Goal: Transaction & Acquisition: Purchase product/service

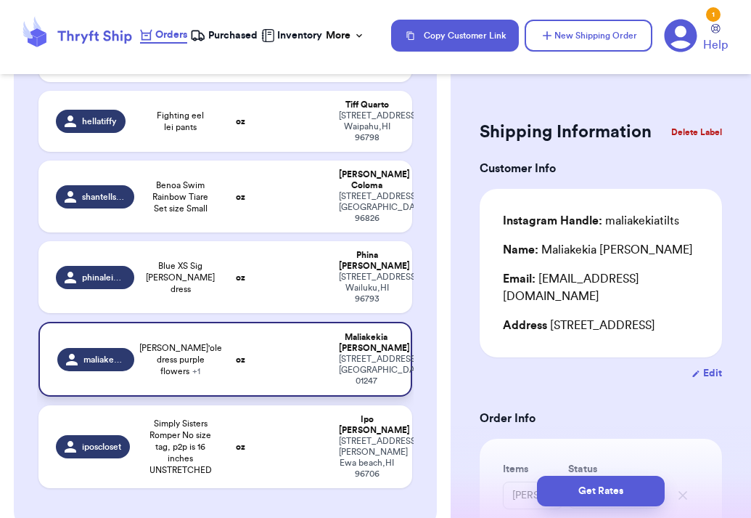
scroll to position [303, 0]
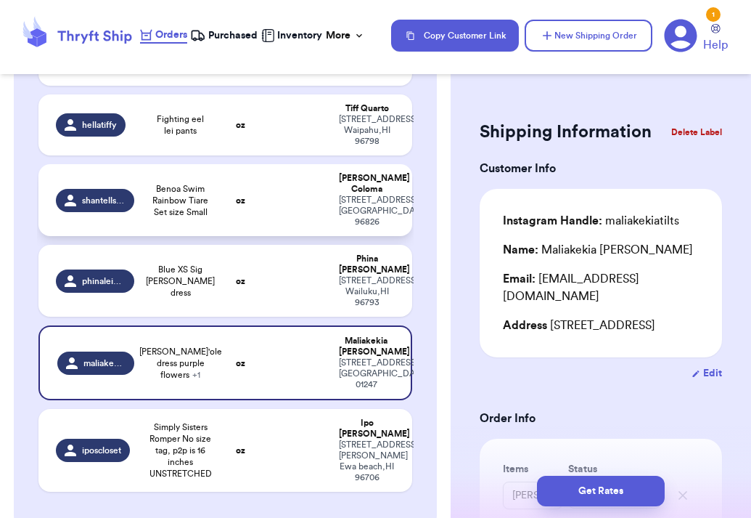
click at [239, 225] on td "oz" at bounding box center [240, 200] width 45 height 72
type input "Benoa Swim Rainbow Tiare Set size Small"
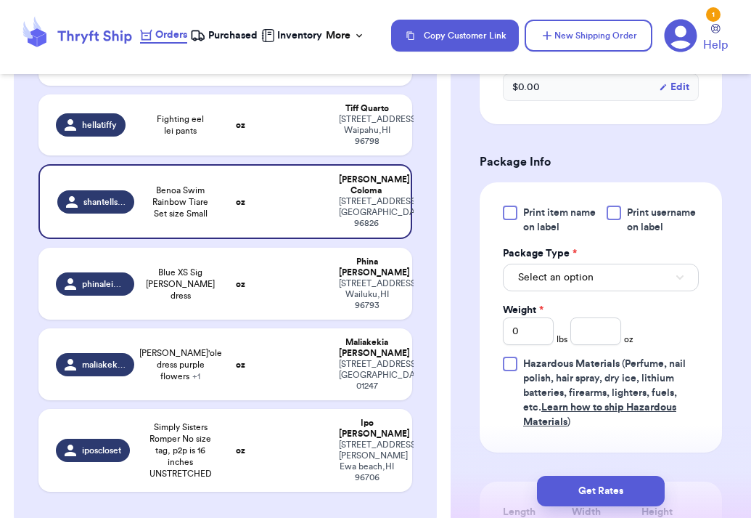
scroll to position [577, 0]
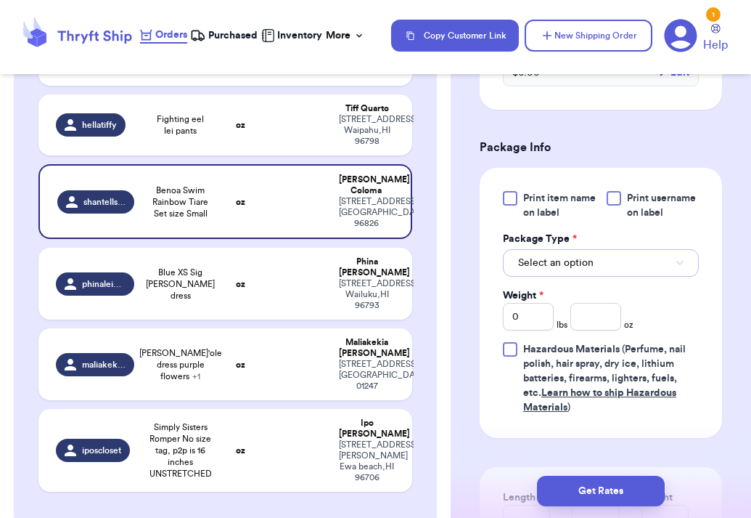
click at [637, 253] on button "Select an option" at bounding box center [601, 263] width 196 height 28
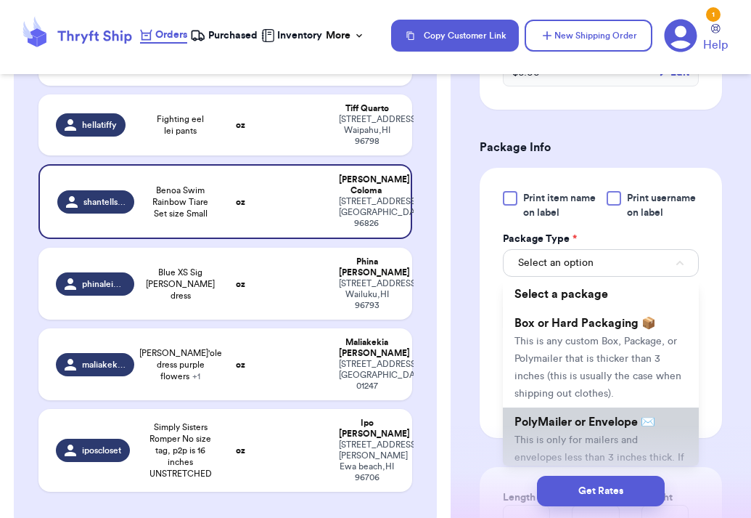
click at [603, 422] on span "PolyMailer or Envelope ✉️" at bounding box center [585, 422] width 141 height 12
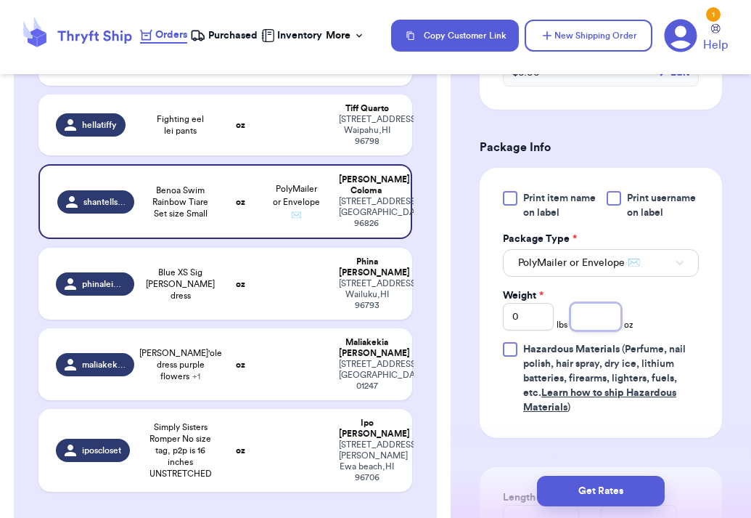
click at [605, 319] on input "number" at bounding box center [595, 317] width 51 height 28
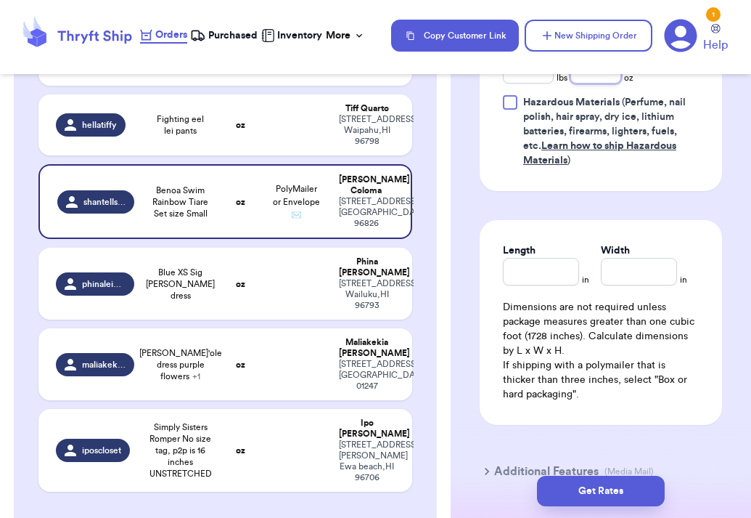
scroll to position [838, 0]
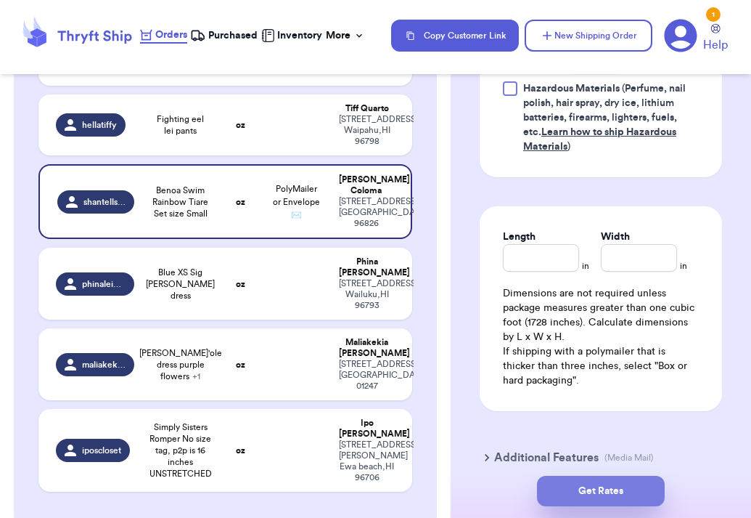
type input "5"
click at [600, 488] on button "Get Rates" at bounding box center [601, 490] width 128 height 30
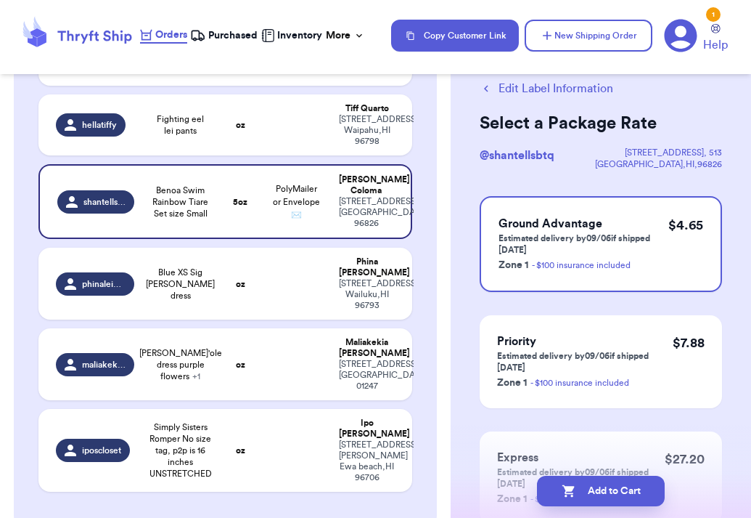
scroll to position [38, 0]
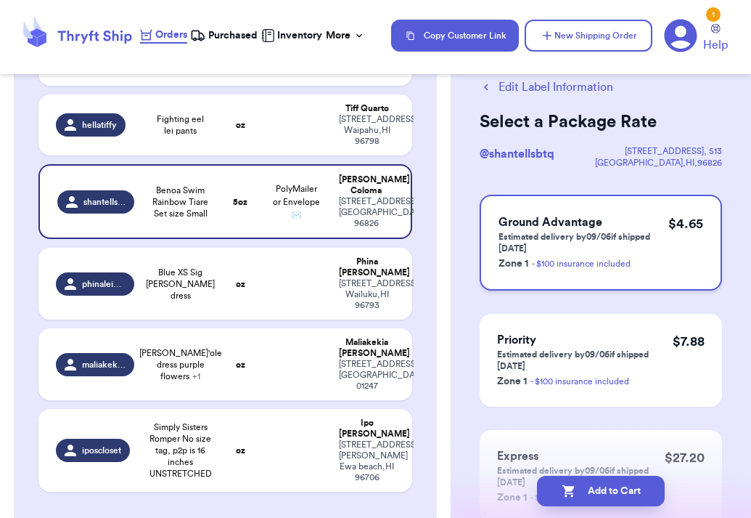
click at [603, 234] on p "Estimated delivery by 09/06 if shipped [DATE]" at bounding box center [584, 242] width 170 height 23
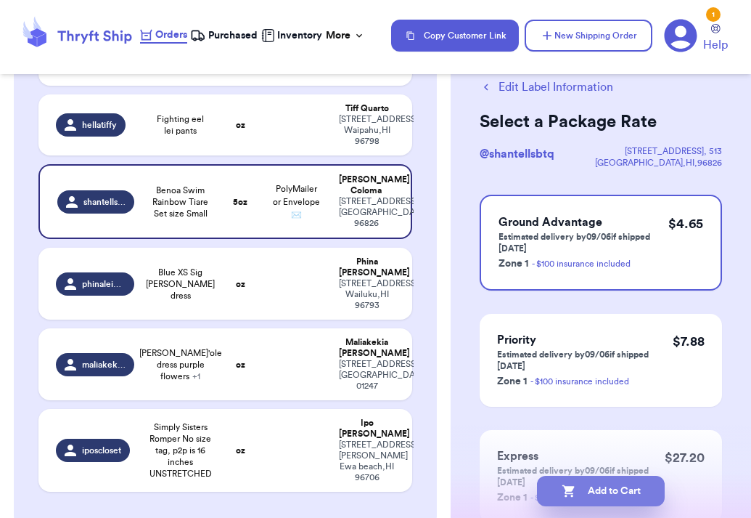
click at [587, 491] on button "Add to Cart" at bounding box center [601, 490] width 128 height 30
checkbox input "true"
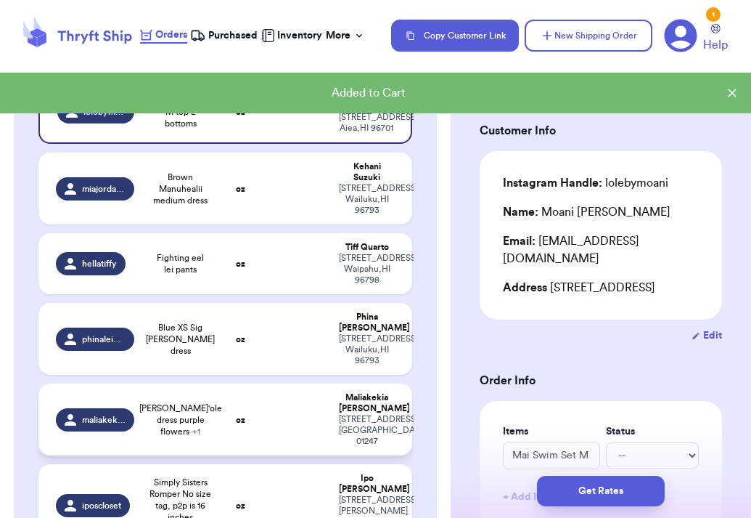
scroll to position [158, 0]
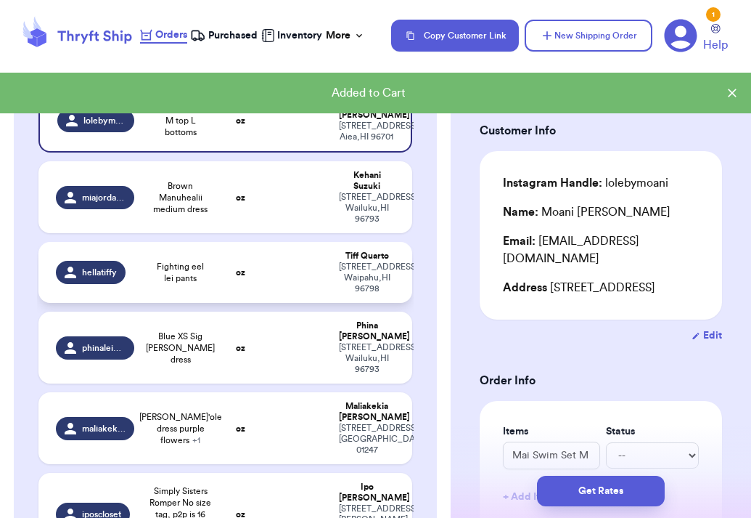
click at [290, 298] on td at bounding box center [297, 272] width 68 height 61
type input "Fighting eel lei pants"
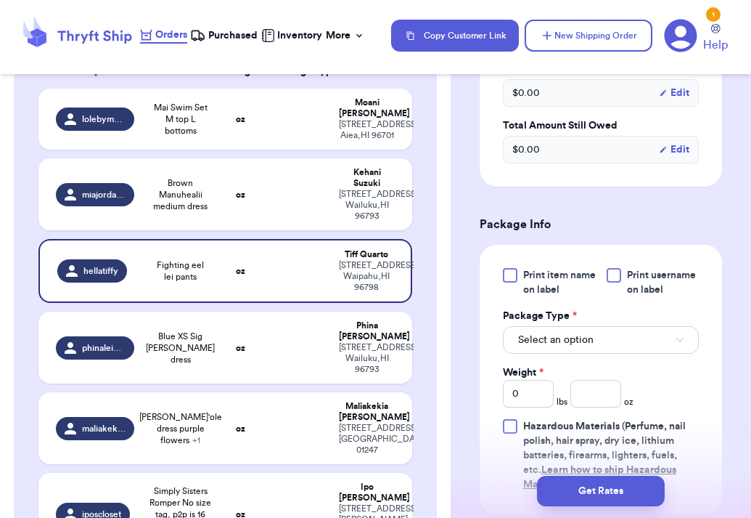
scroll to position [506, 0]
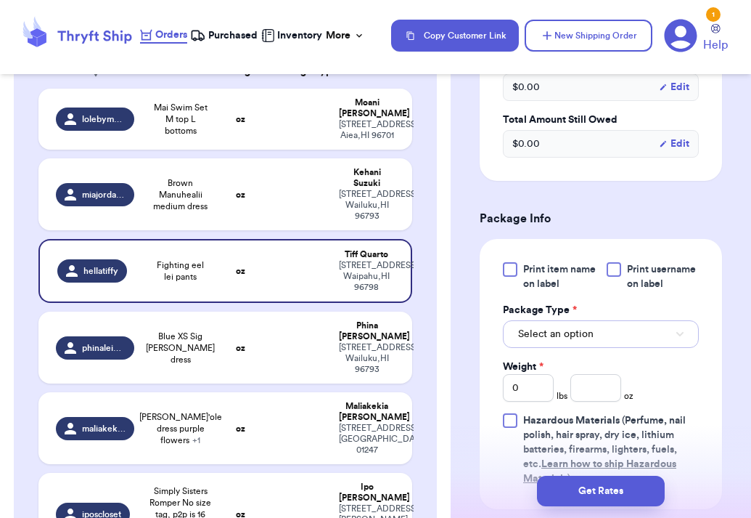
click at [569, 337] on span "Select an option" at bounding box center [555, 334] width 75 height 15
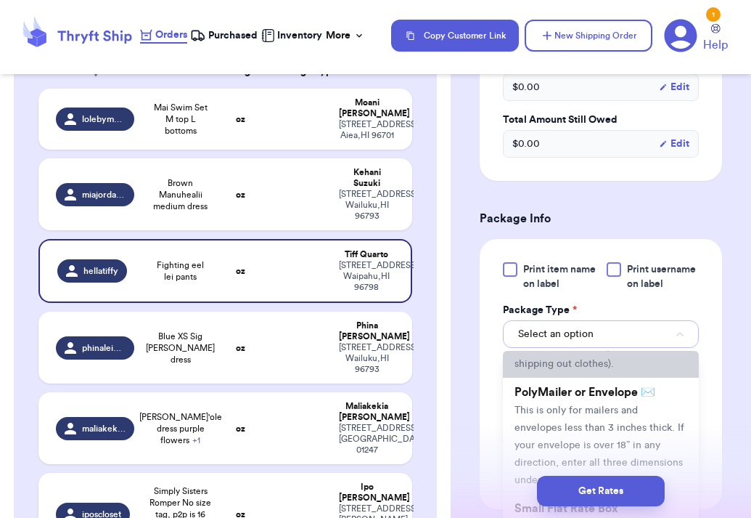
scroll to position [109, 0]
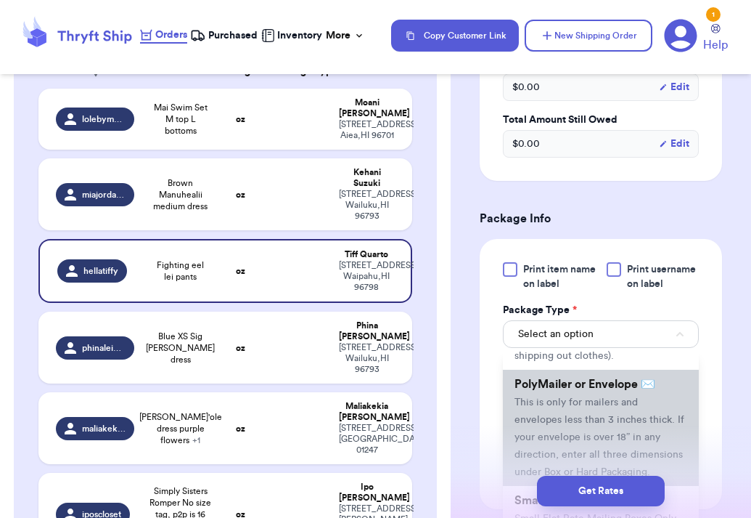
click at [547, 420] on span "This is only for mailers and envelopes less than 3 inches thick. If your envelo…" at bounding box center [600, 437] width 170 height 80
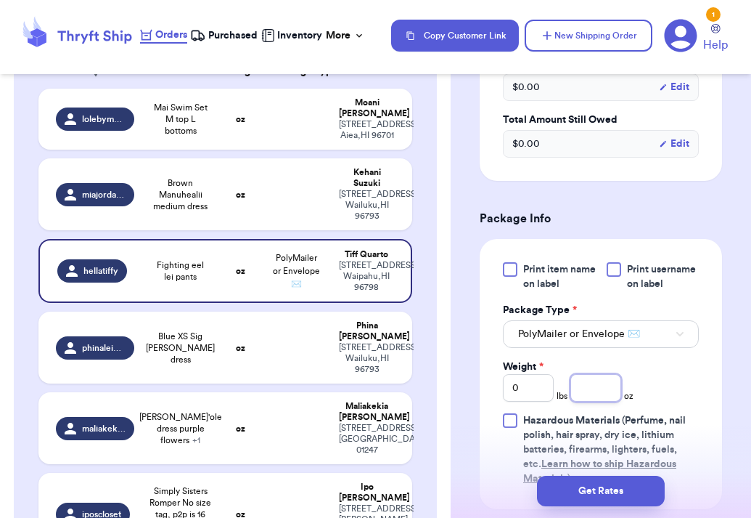
click at [610, 387] on input "number" at bounding box center [595, 388] width 51 height 28
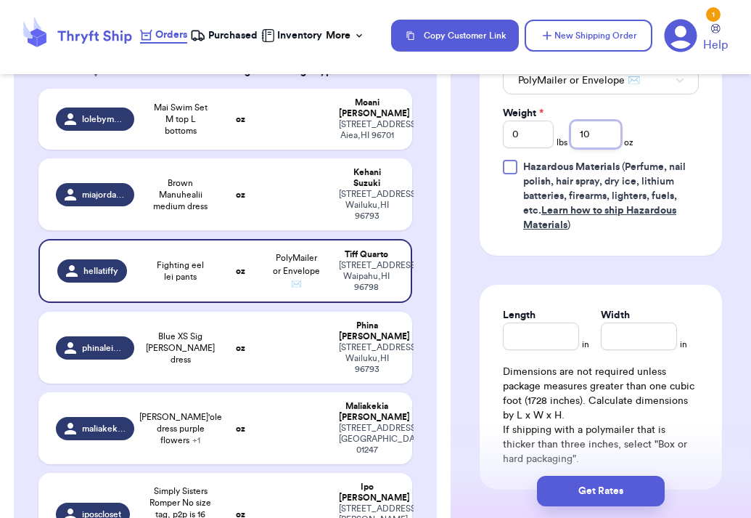
scroll to position [762, 0]
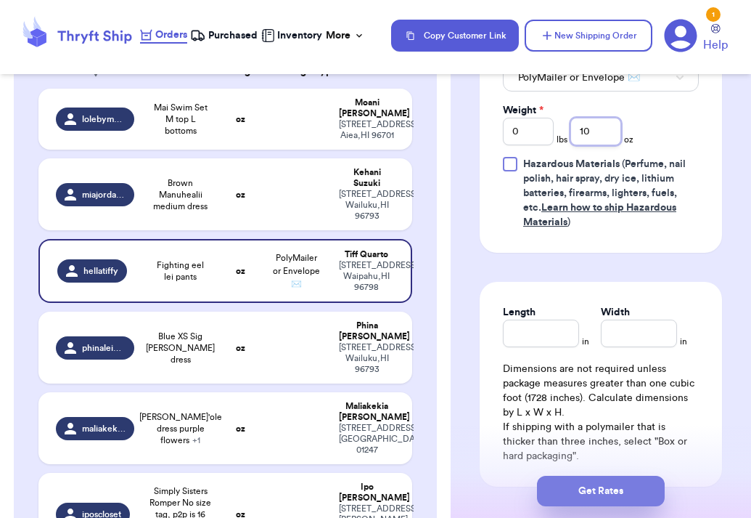
type input "10"
click at [580, 489] on button "Get Rates" at bounding box center [601, 490] width 128 height 30
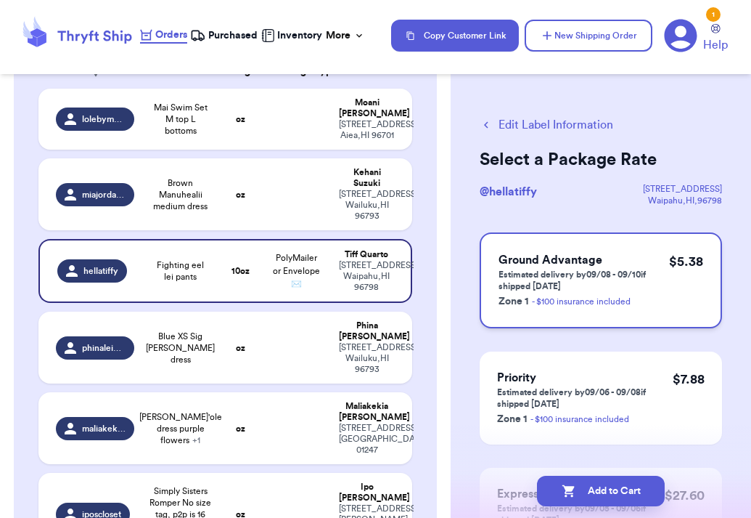
click at [670, 269] on p "$ 5.38" at bounding box center [686, 261] width 34 height 20
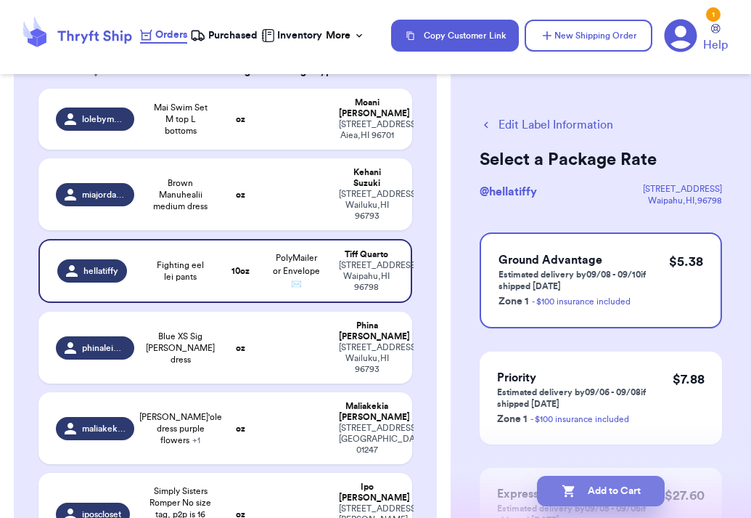
click at [586, 493] on button "Add to Cart" at bounding box center [601, 490] width 128 height 30
checkbox input "true"
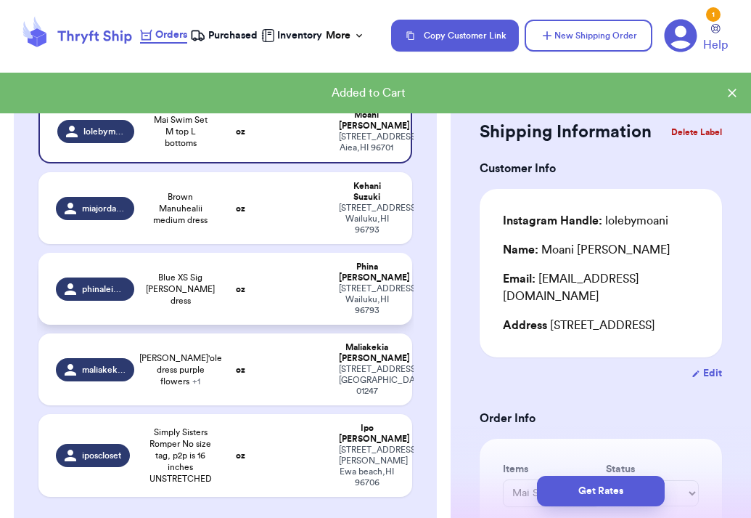
scroll to position [149, 0]
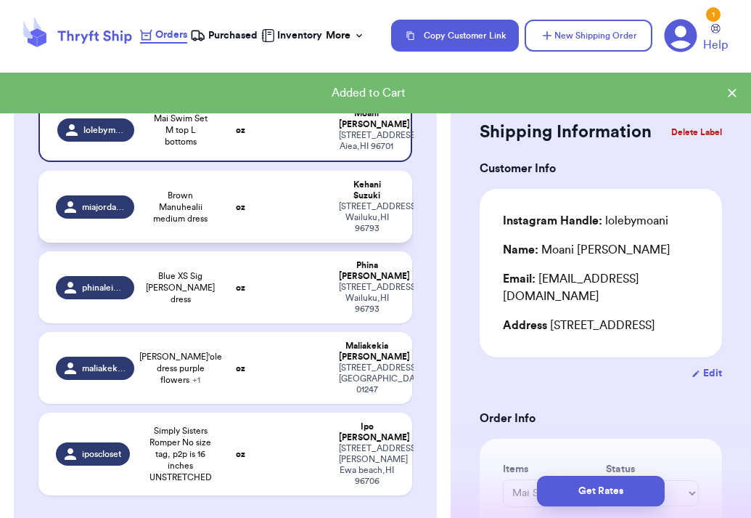
click at [288, 224] on td at bounding box center [297, 207] width 68 height 72
type input "Brown Manuhealii medium dress"
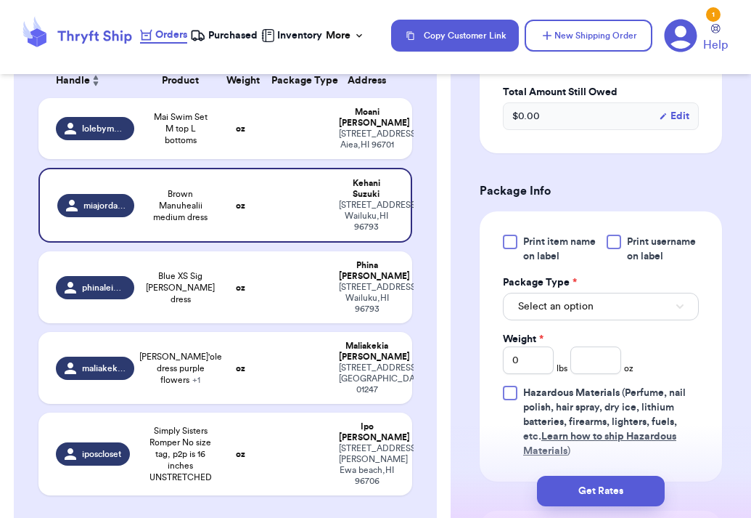
scroll to position [535, 0]
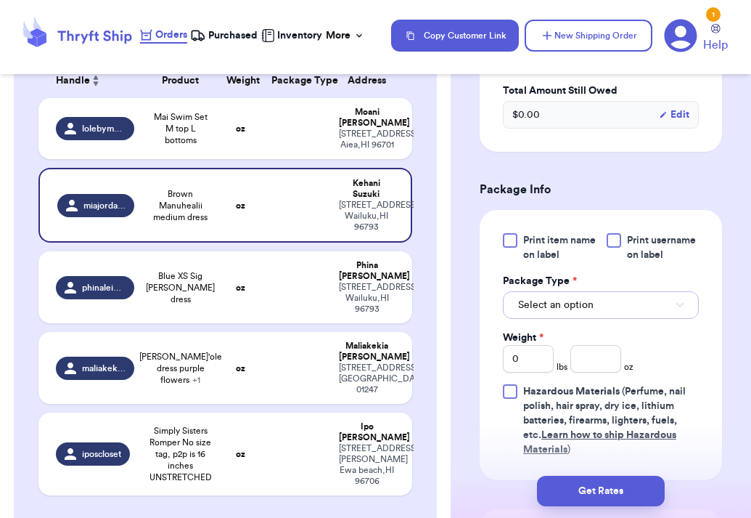
click at [560, 306] on span "Select an option" at bounding box center [555, 305] width 75 height 15
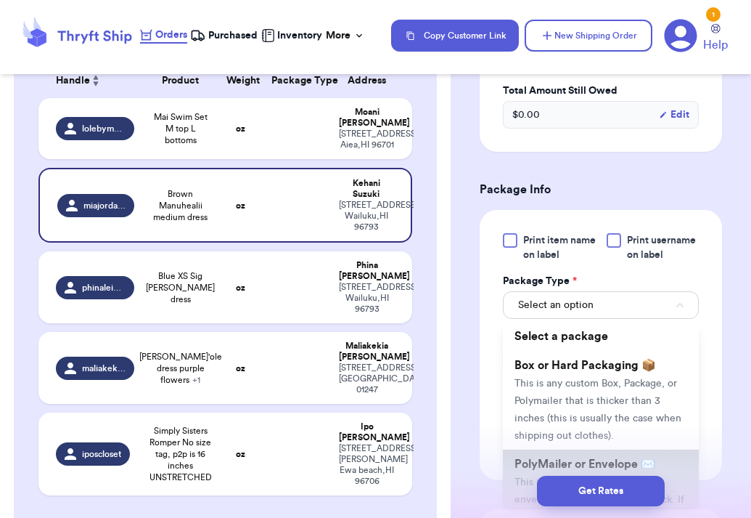
click at [538, 462] on span "PolyMailer or Envelope ✉️" at bounding box center [585, 464] width 141 height 12
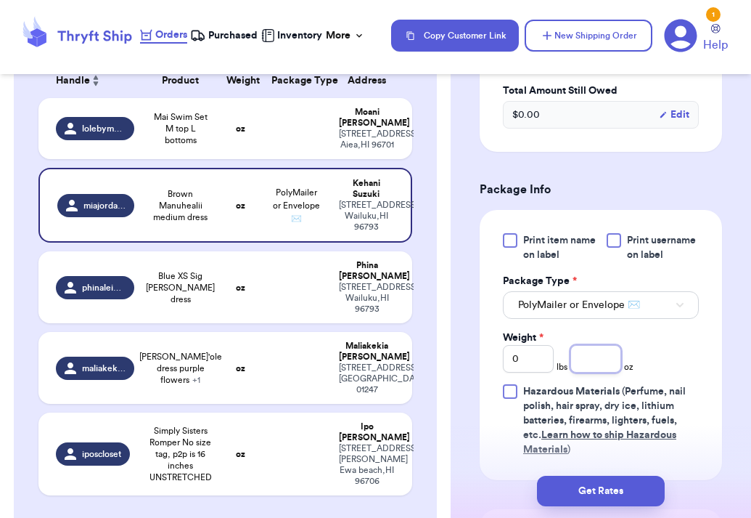
click at [593, 372] on input "number" at bounding box center [595, 359] width 51 height 28
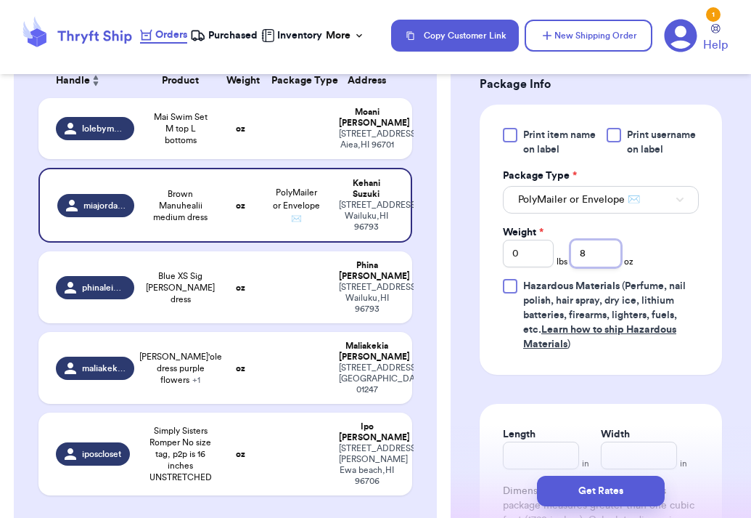
scroll to position [648, 0]
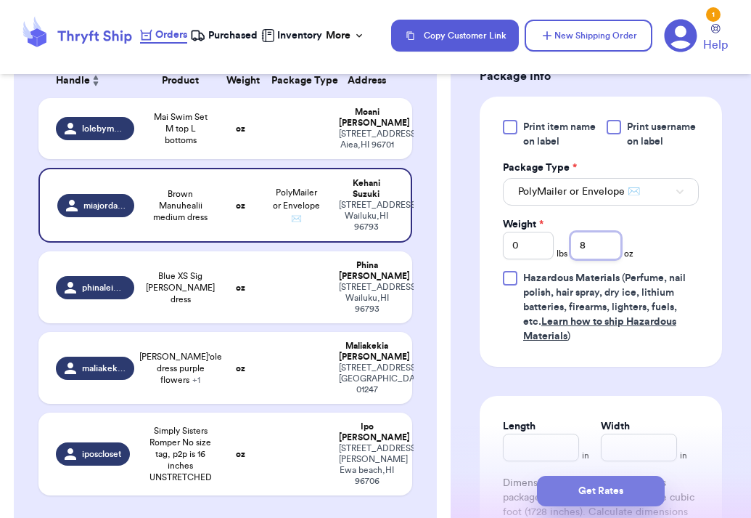
type input "8"
click at [601, 488] on button "Get Rates" at bounding box center [601, 490] width 128 height 30
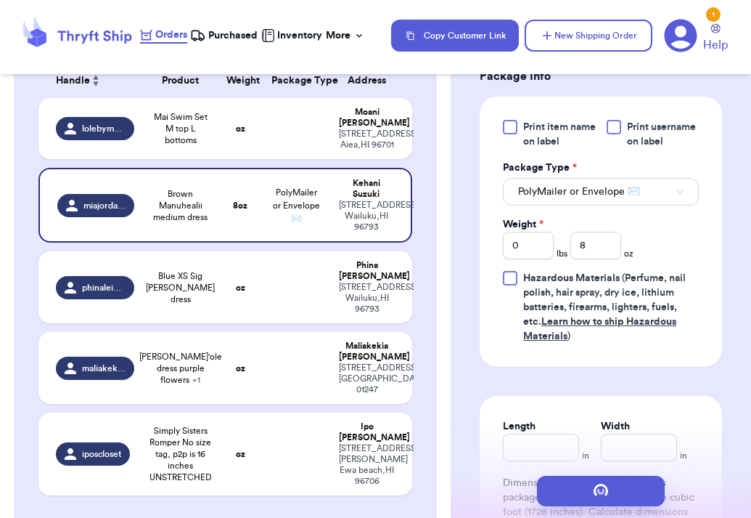
scroll to position [0, 0]
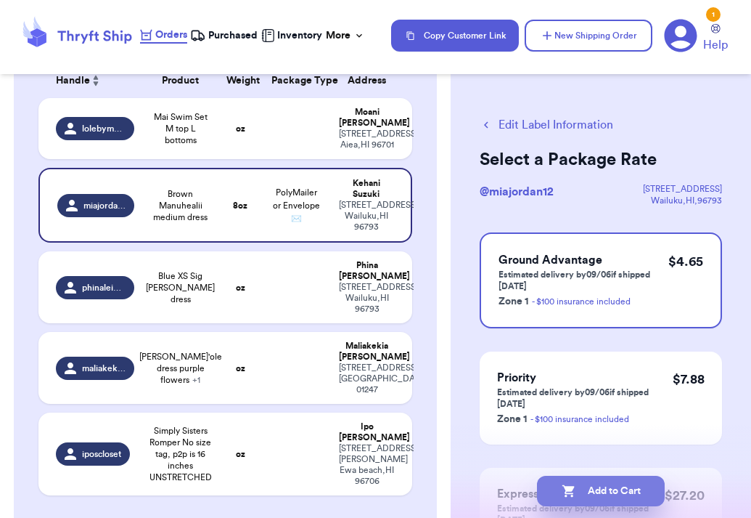
click at [596, 483] on button "Add to Cart" at bounding box center [601, 490] width 128 height 30
checkbox input "true"
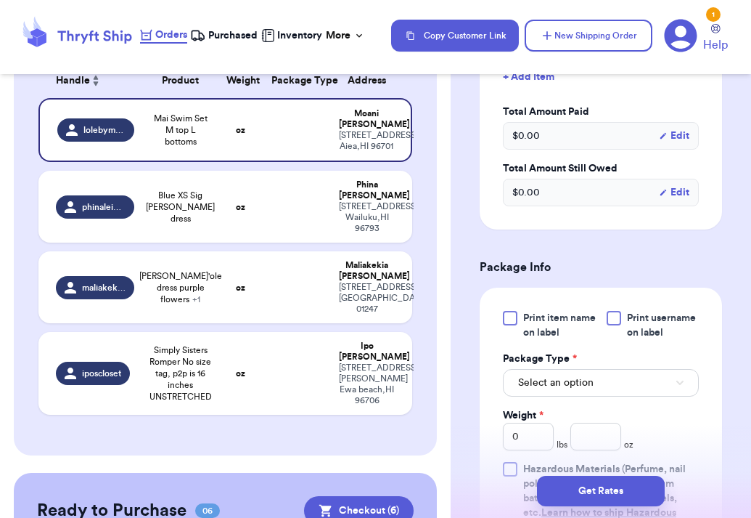
scroll to position [461, 0]
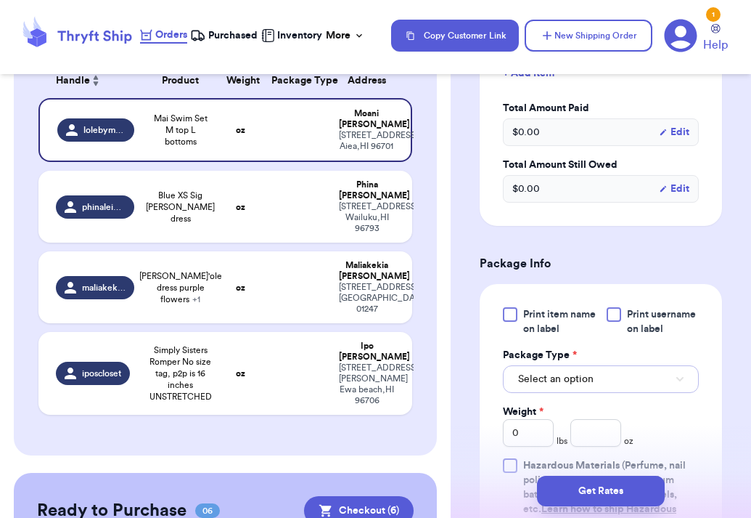
click at [631, 393] on button "Select an option" at bounding box center [601, 379] width 196 height 28
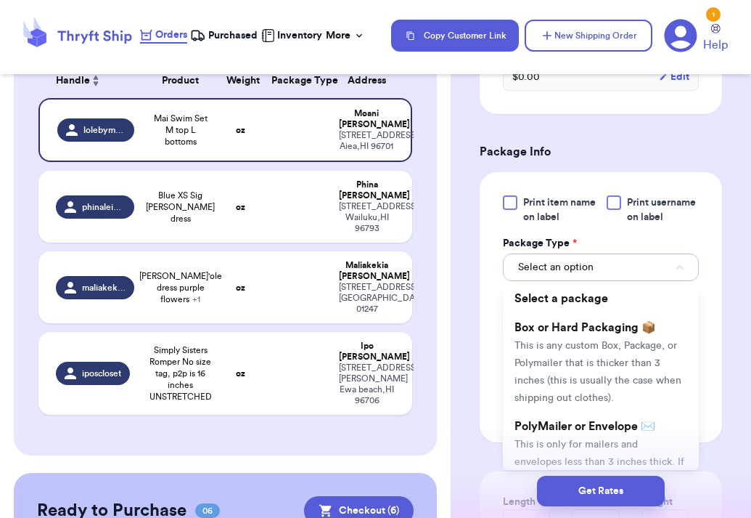
scroll to position [599, 0]
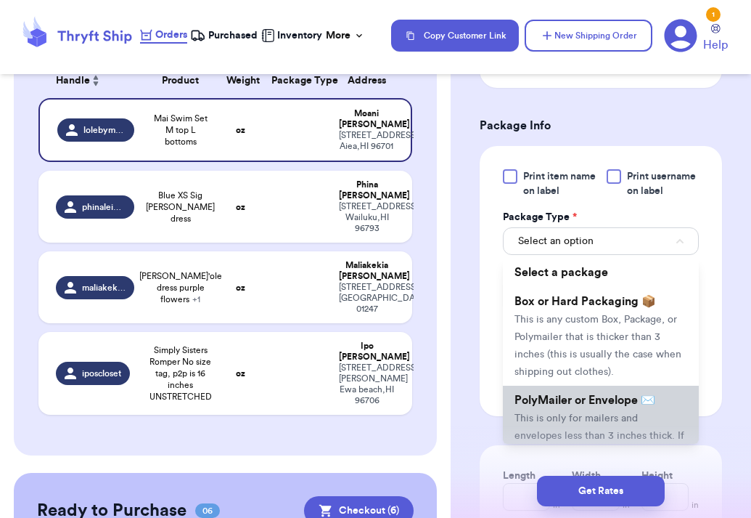
click at [619, 408] on li "PolyMailer or Envelope ✉️ This is only for mailers and envelopes less than 3 in…" at bounding box center [601, 443] width 196 height 116
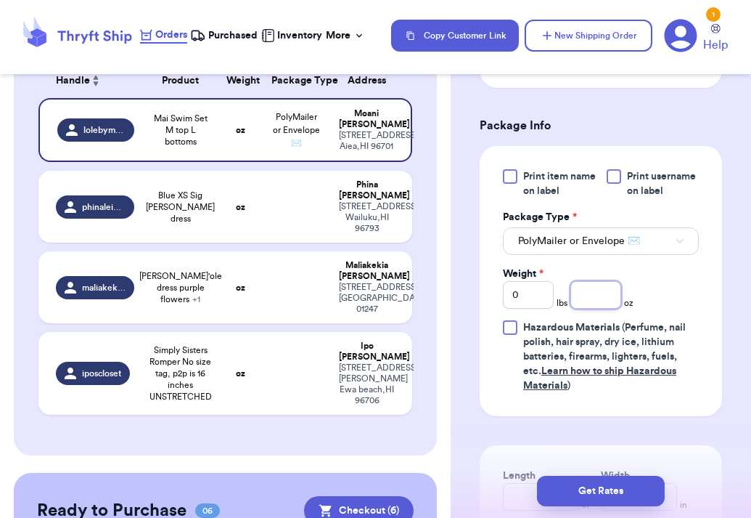
click at [603, 295] on div "Weight * 0 lbs oz" at bounding box center [568, 287] width 131 height 42
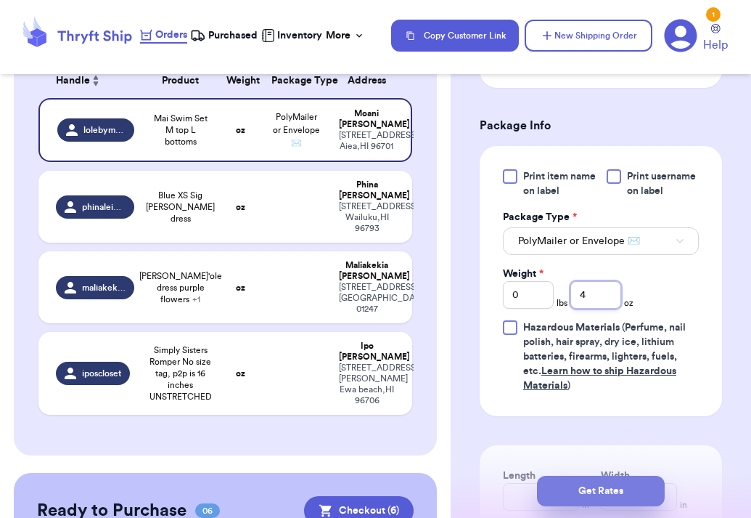
type input "4"
click at [586, 486] on button "Get Rates" at bounding box center [601, 490] width 128 height 30
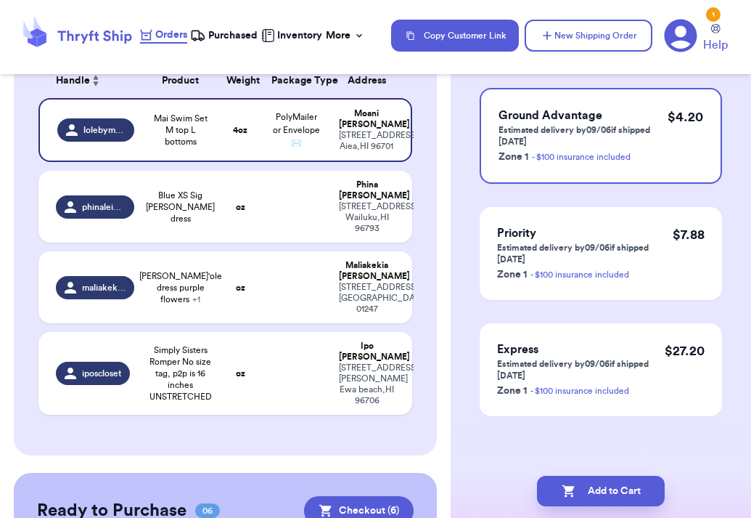
scroll to position [0, 0]
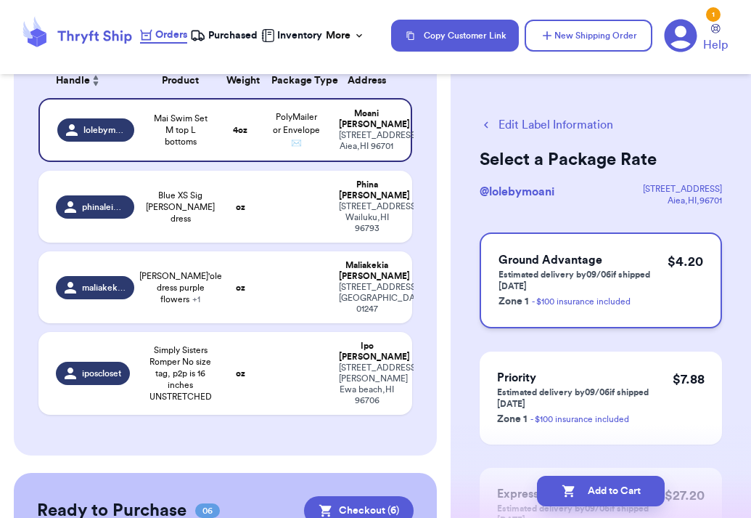
click at [656, 289] on p "Estimated delivery by 09/06 if shipped [DATE]" at bounding box center [583, 280] width 169 height 23
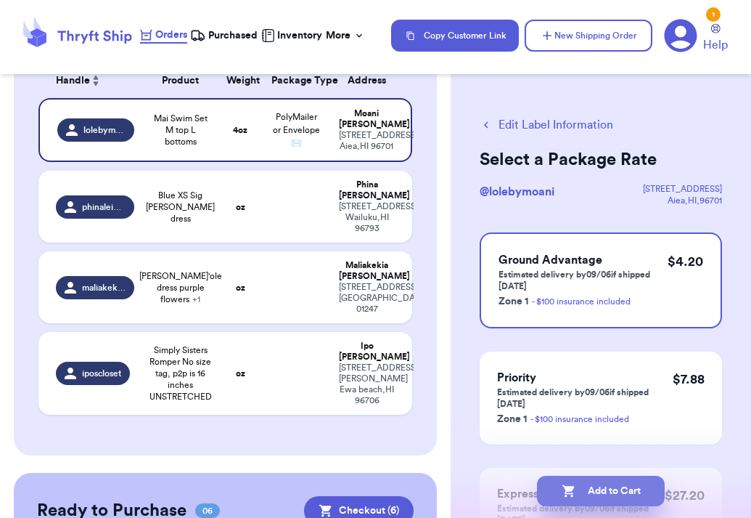
click at [586, 486] on button "Add to Cart" at bounding box center [601, 490] width 128 height 30
checkbox input "true"
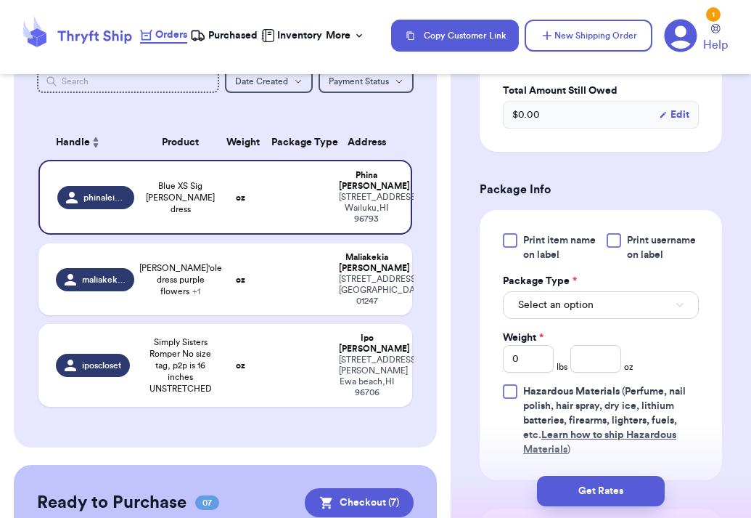
scroll to position [543, 0]
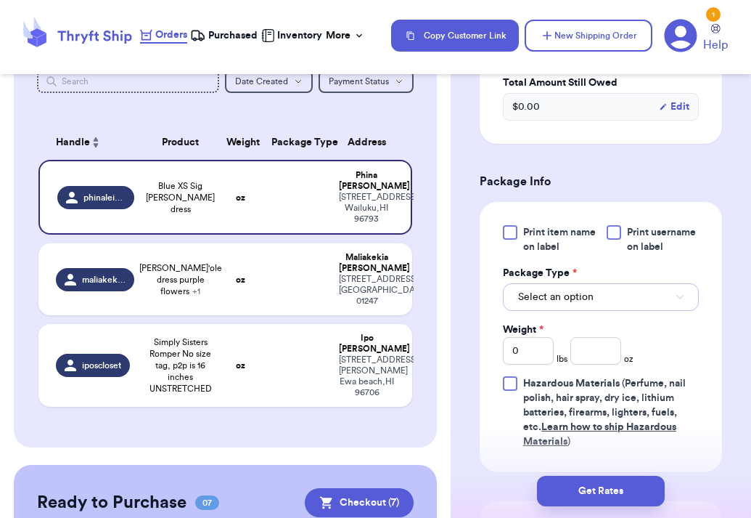
click at [621, 292] on button "Select an option" at bounding box center [601, 297] width 196 height 28
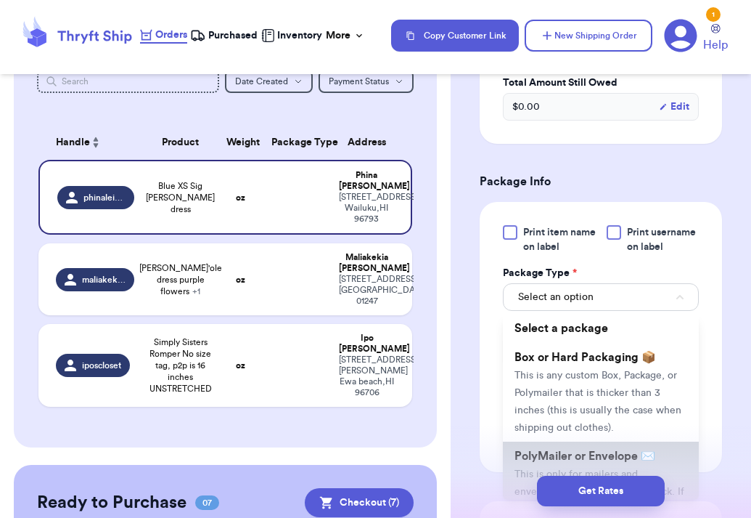
click at [574, 452] on span "PolyMailer or Envelope ✉️" at bounding box center [585, 456] width 141 height 12
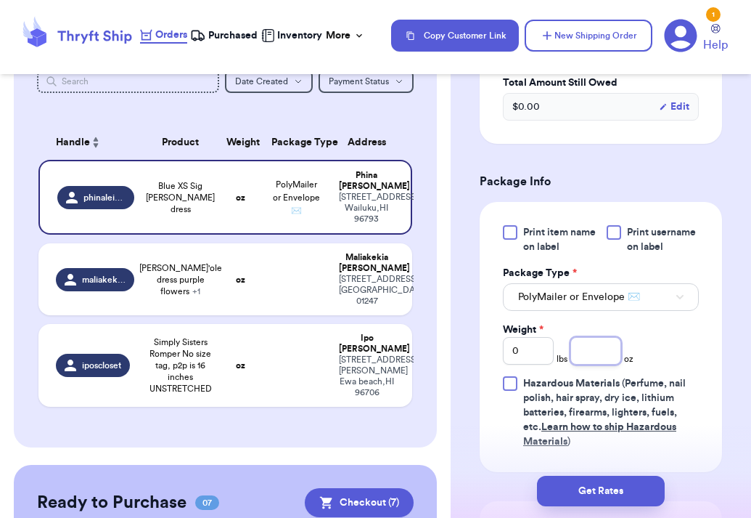
click at [600, 346] on input "number" at bounding box center [595, 351] width 51 height 28
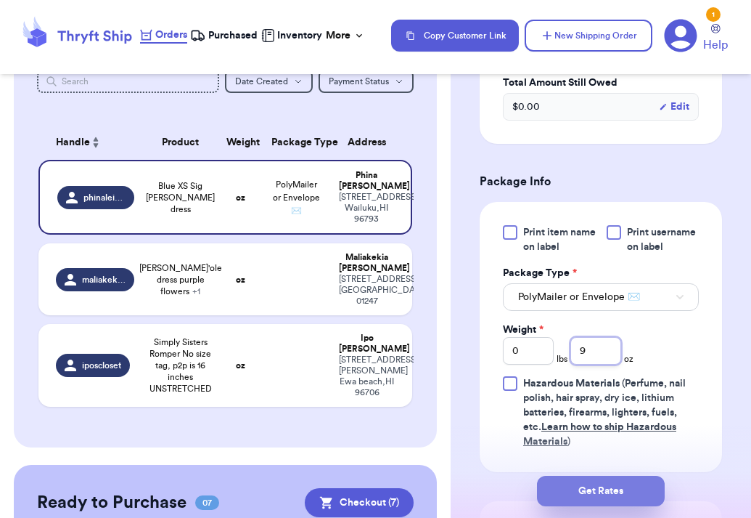
type input "9"
click at [602, 493] on button "Get Rates" at bounding box center [601, 490] width 128 height 30
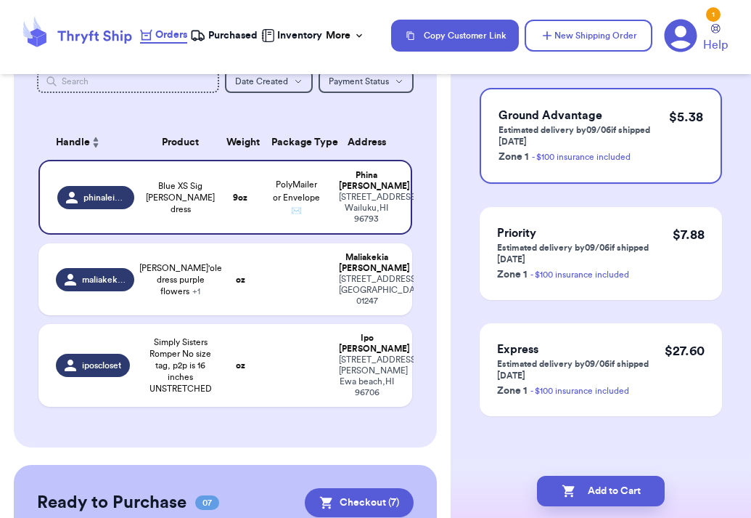
scroll to position [0, 0]
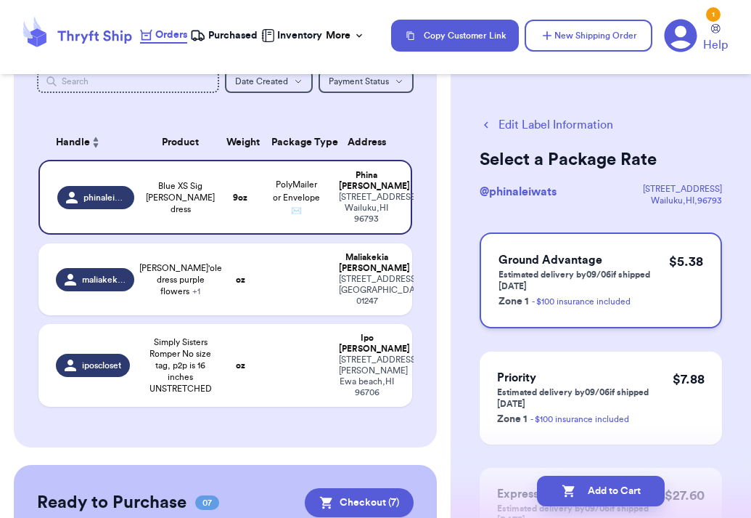
click at [592, 255] on span "Ground Advantage" at bounding box center [551, 260] width 104 height 12
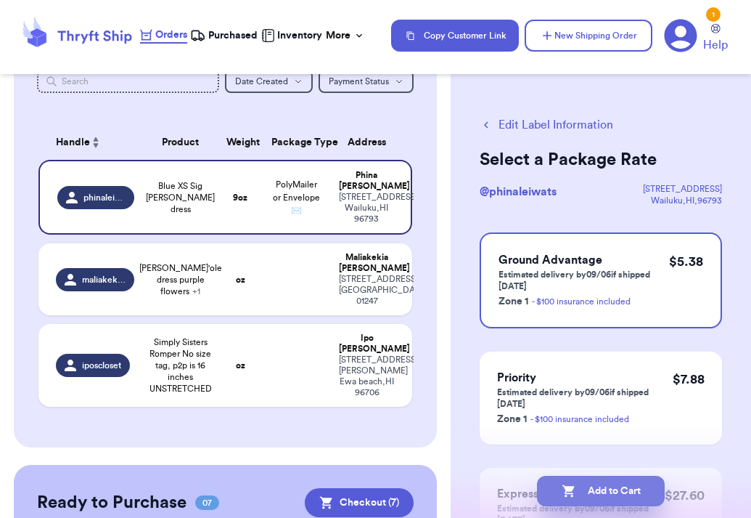
click at [573, 499] on button "Add to Cart" at bounding box center [601, 490] width 128 height 30
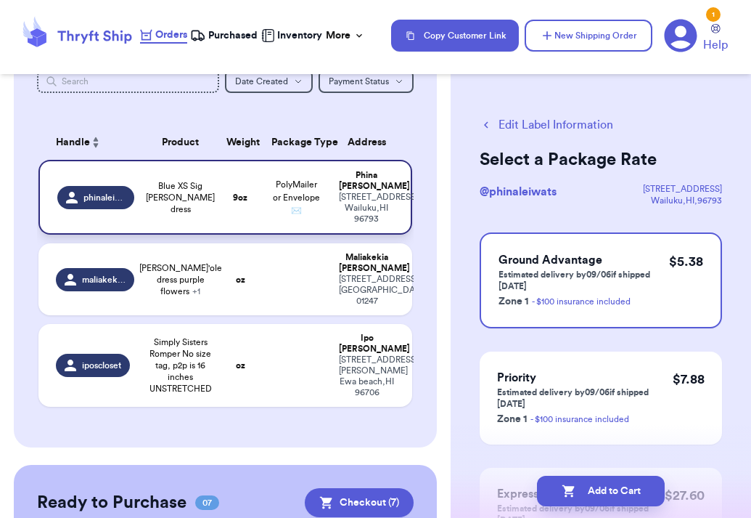
checkbox input "true"
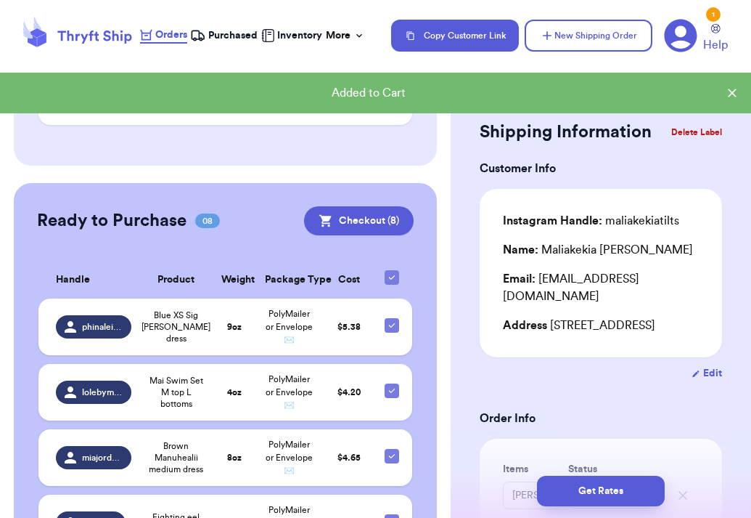
scroll to position [290, 0]
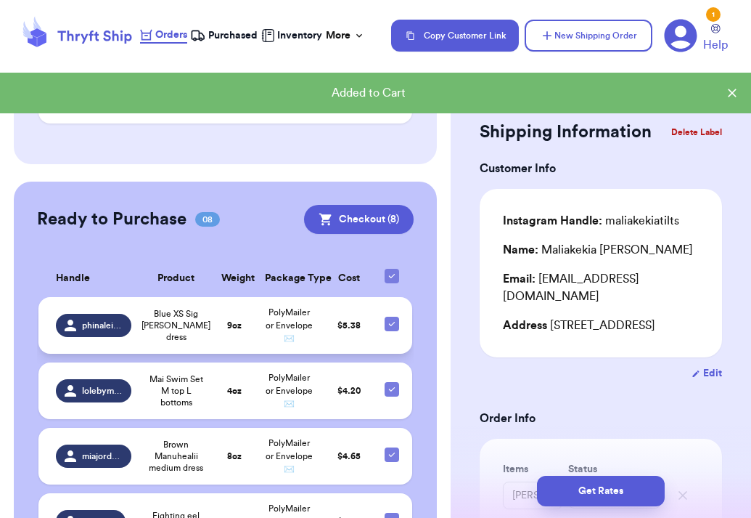
click at [391, 319] on icon at bounding box center [392, 324] width 12 height 12
click at [391, 316] on input "checkbox" at bounding box center [391, 316] width 1 height 1
checkbox input "false"
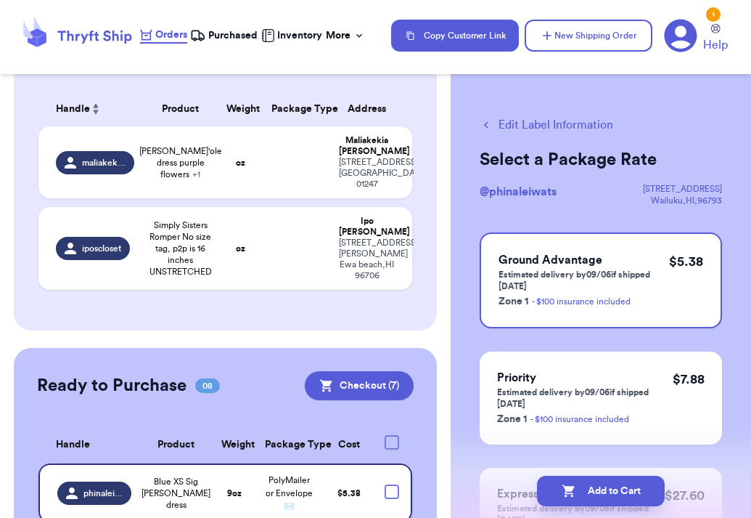
scroll to position [105, 0]
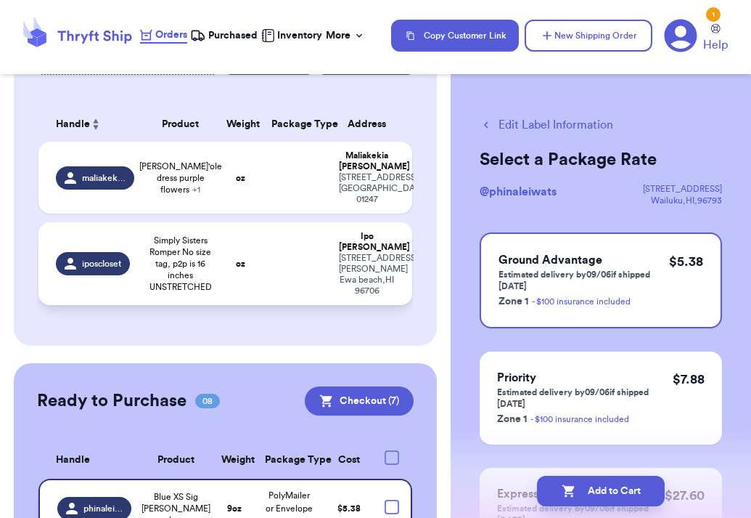
click at [291, 259] on td at bounding box center [297, 263] width 68 height 83
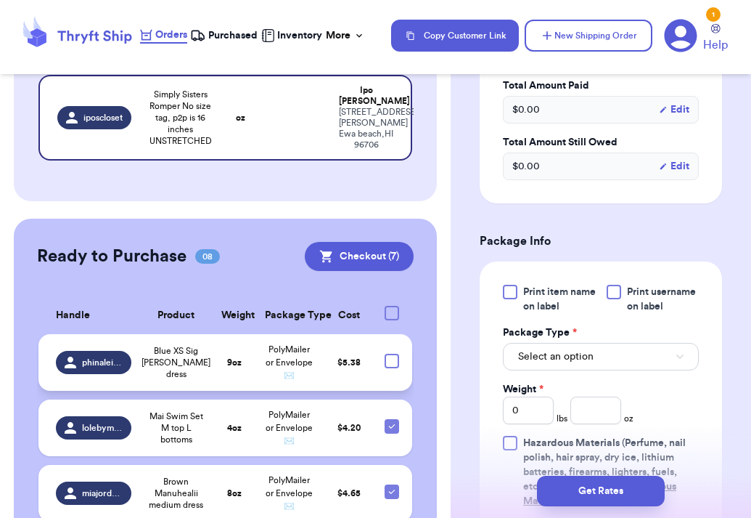
scroll to position [527, 0]
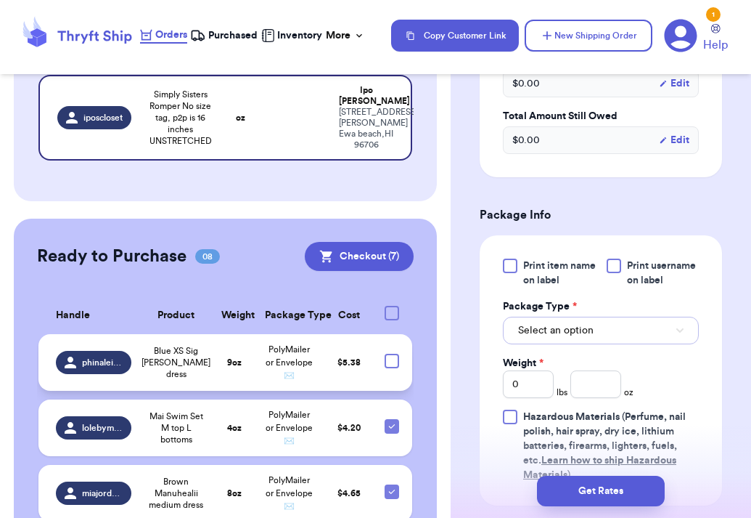
click at [600, 316] on button "Select an option" at bounding box center [601, 330] width 196 height 28
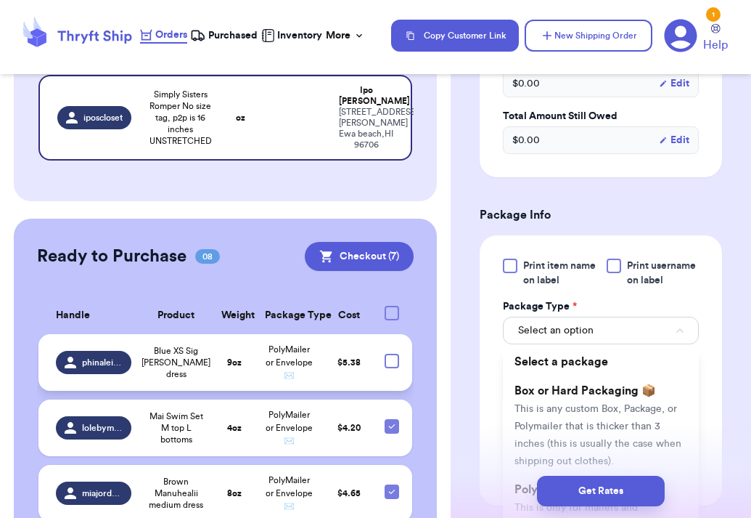
click at [550, 474] on div "Get Rates" at bounding box center [601, 491] width 300 height 54
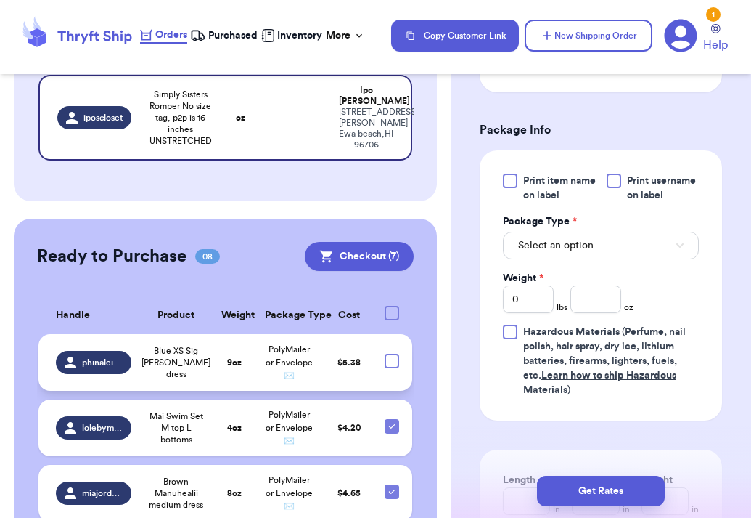
scroll to position [620, 0]
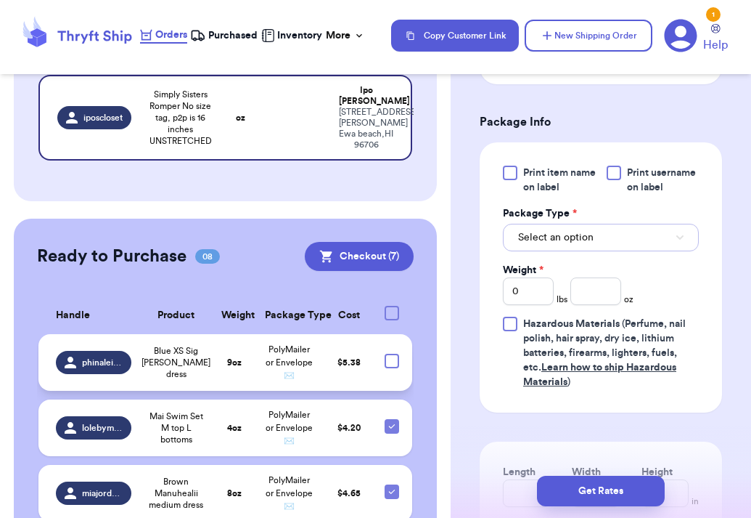
click at [582, 230] on span "Select an option" at bounding box center [555, 237] width 75 height 15
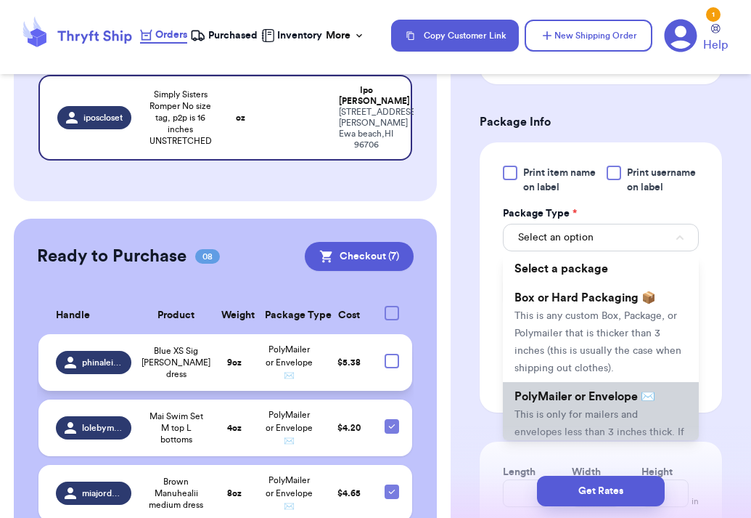
click at [555, 390] on span "PolyMailer or Envelope ✉️" at bounding box center [585, 396] width 141 height 12
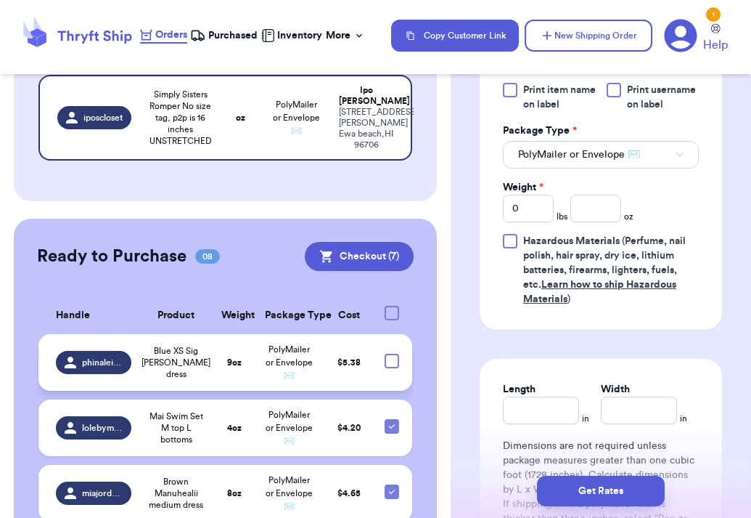
scroll to position [700, 0]
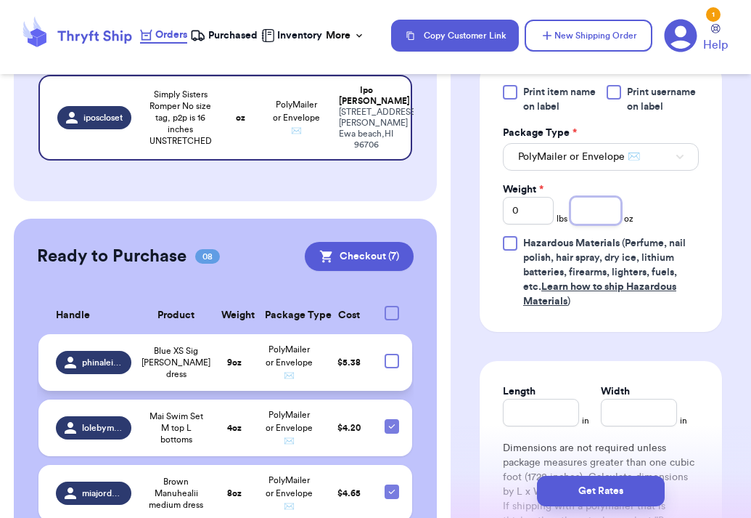
click at [602, 197] on input "number" at bounding box center [595, 211] width 51 height 28
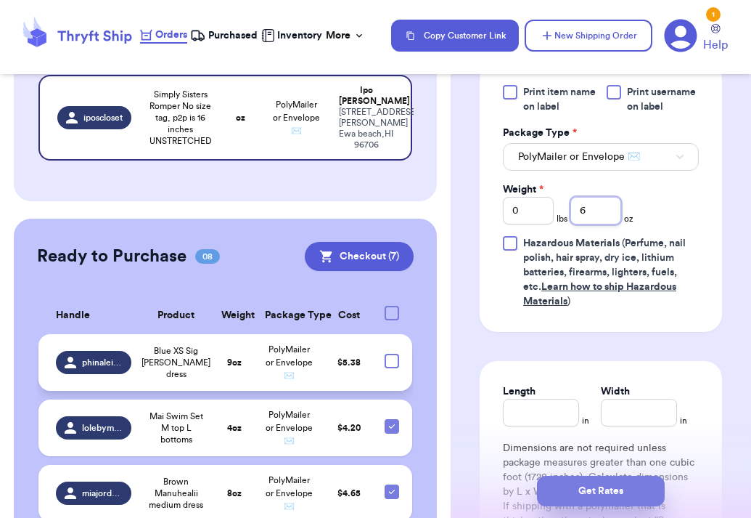
type input "6"
click at [627, 492] on button "Get Rates" at bounding box center [601, 490] width 128 height 30
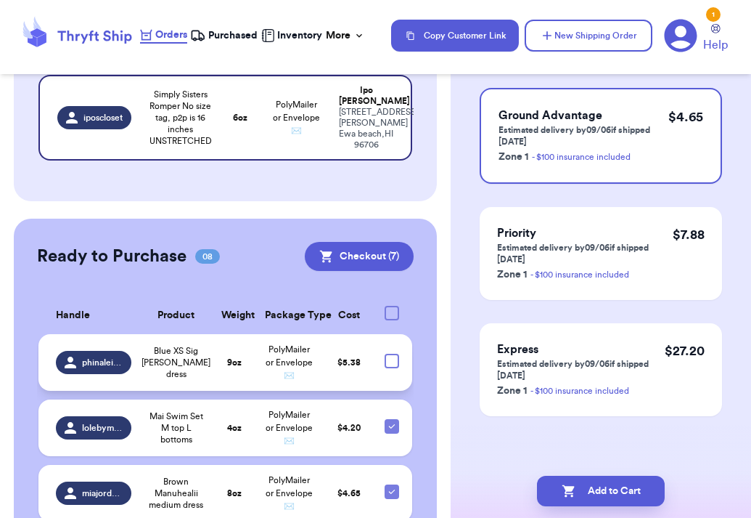
scroll to position [0, 0]
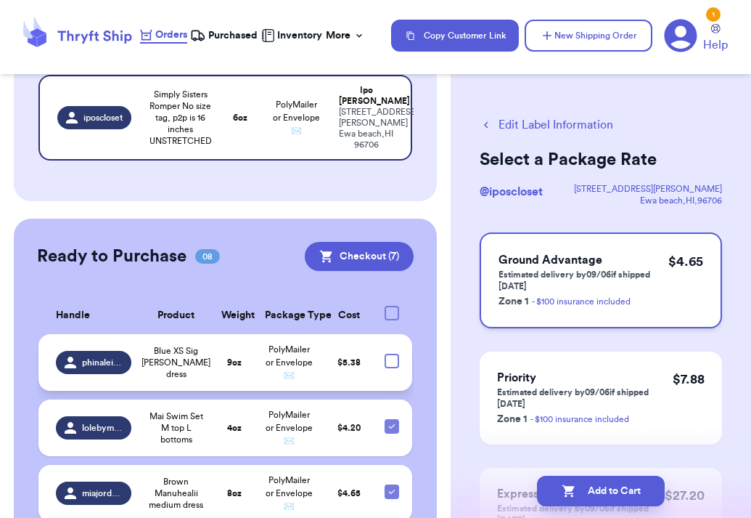
click at [621, 256] on h3 "Ground Advantage" at bounding box center [584, 259] width 170 height 17
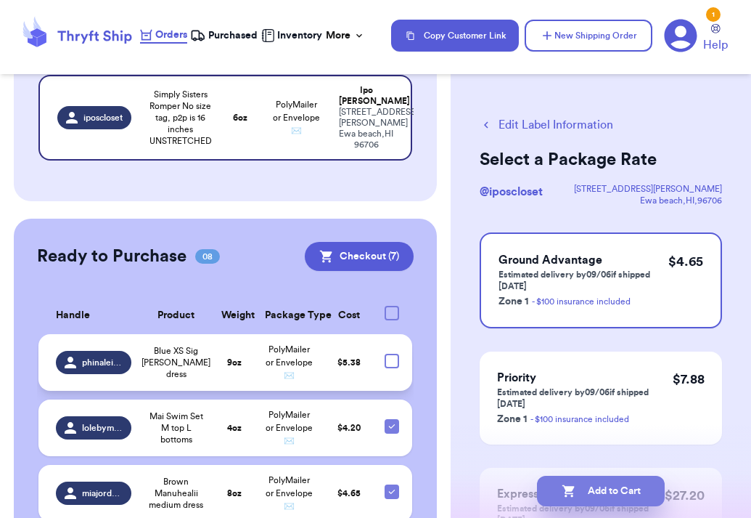
click at [604, 486] on button "Add to Cart" at bounding box center [601, 490] width 128 height 30
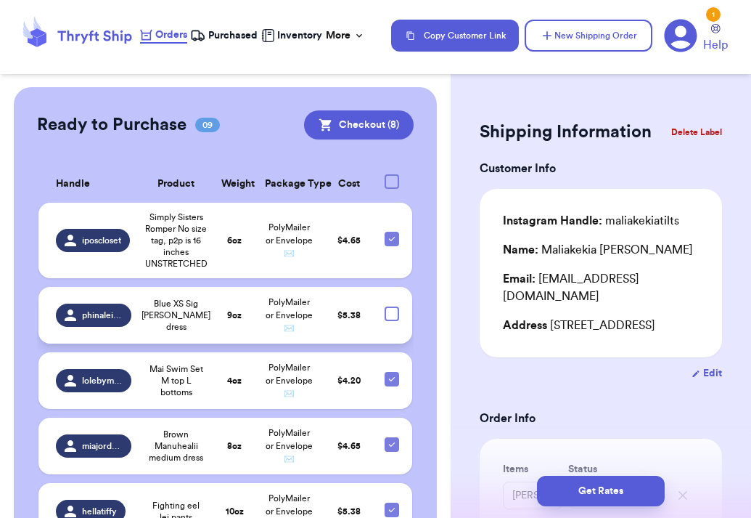
scroll to position [303, 0]
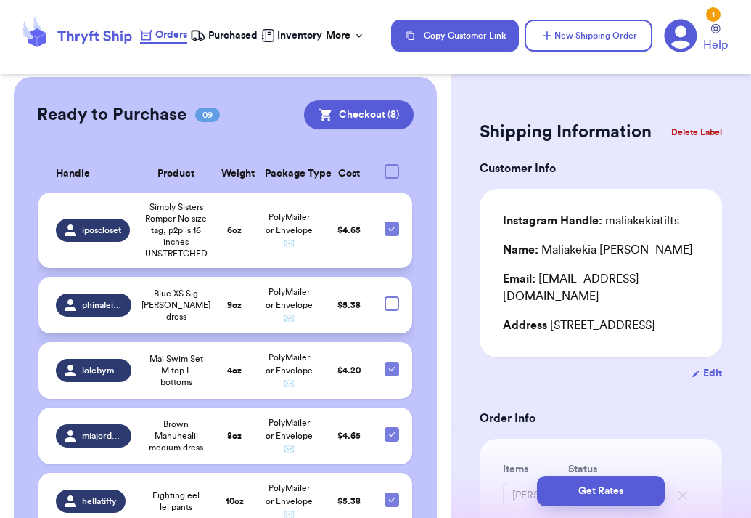
click at [395, 228] on icon at bounding box center [392, 229] width 12 height 12
click at [392, 221] on input "checkbox" at bounding box center [391, 221] width 1 height 1
checkbox input "false"
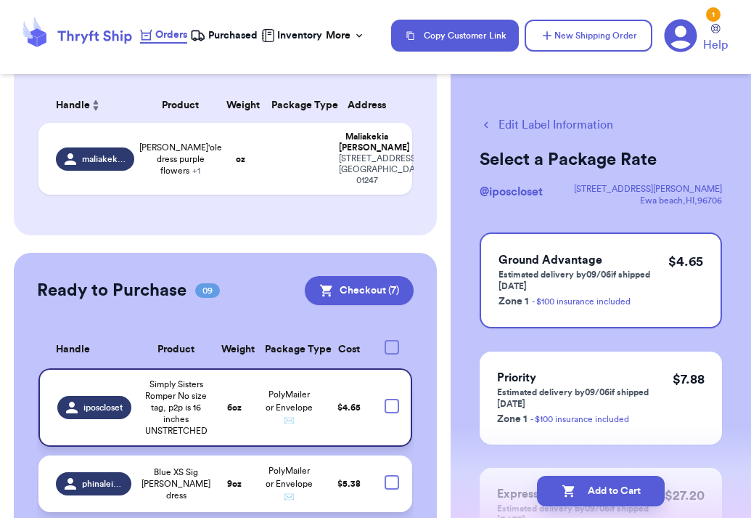
scroll to position [55, 0]
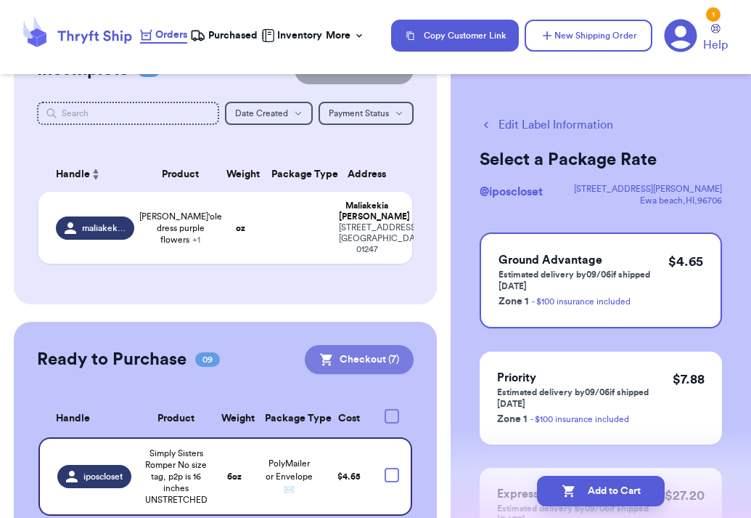
click at [361, 351] on button "Checkout ( 7 )" at bounding box center [359, 359] width 109 height 29
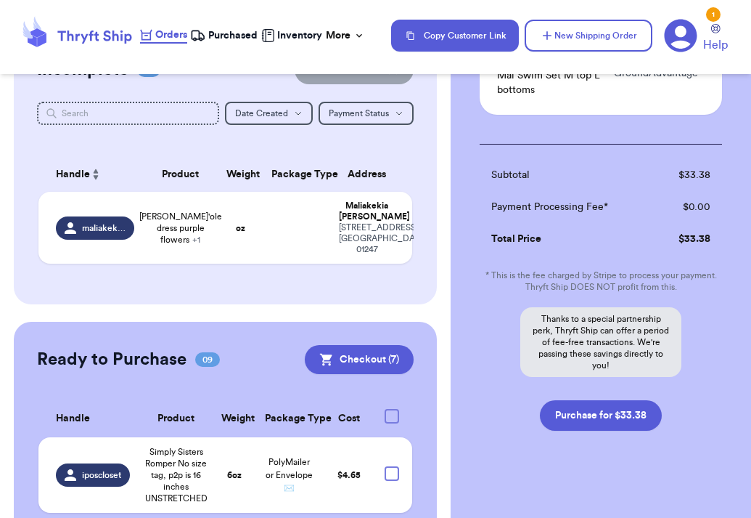
scroll to position [811, 0]
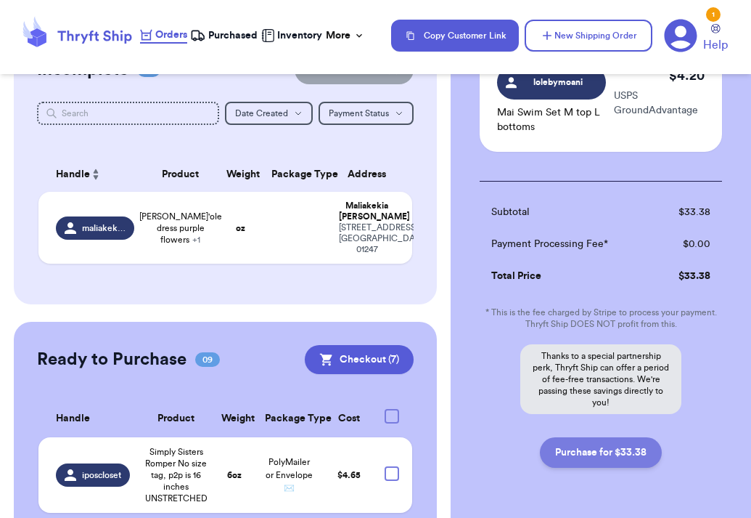
click at [608, 445] on button "Purchase for $33.38" at bounding box center [601, 452] width 122 height 30
checkbox input "false"
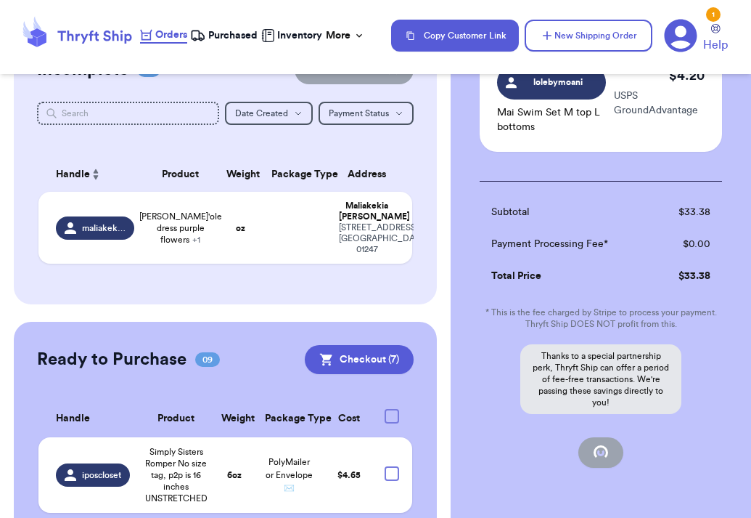
checkbox input "false"
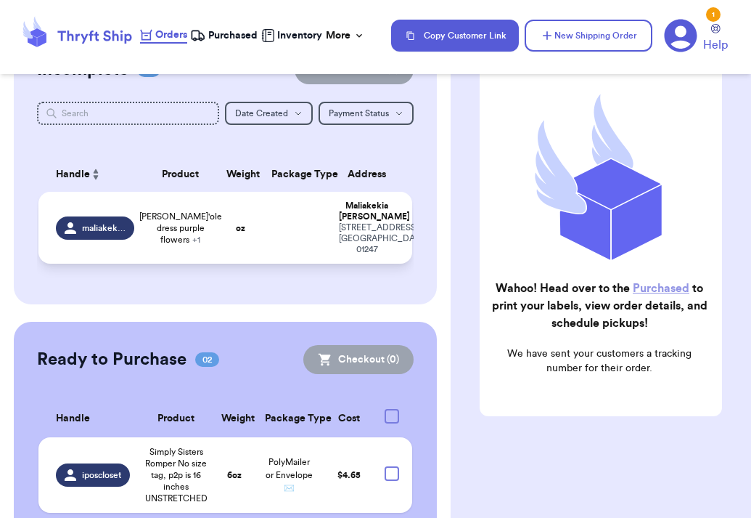
click at [162, 214] on span "[PERSON_NAME]'ole dress purple flowers + 1" at bounding box center [180, 227] width 83 height 35
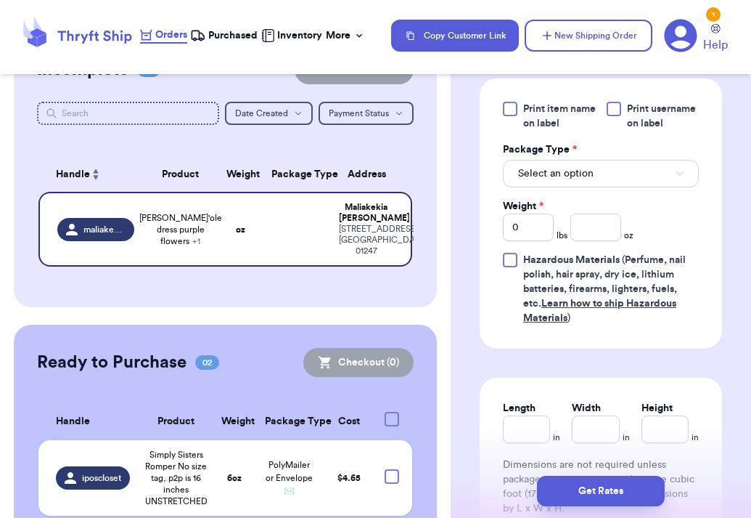
scroll to position [690, 0]
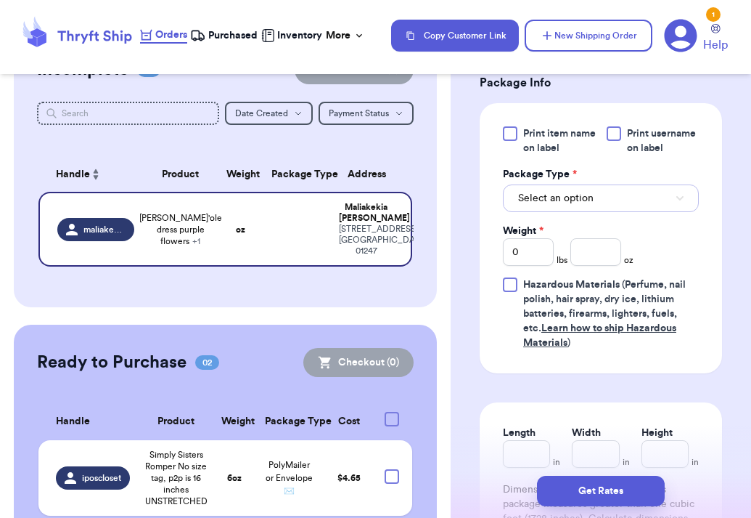
click at [645, 189] on button "Select an option" at bounding box center [601, 198] width 196 height 28
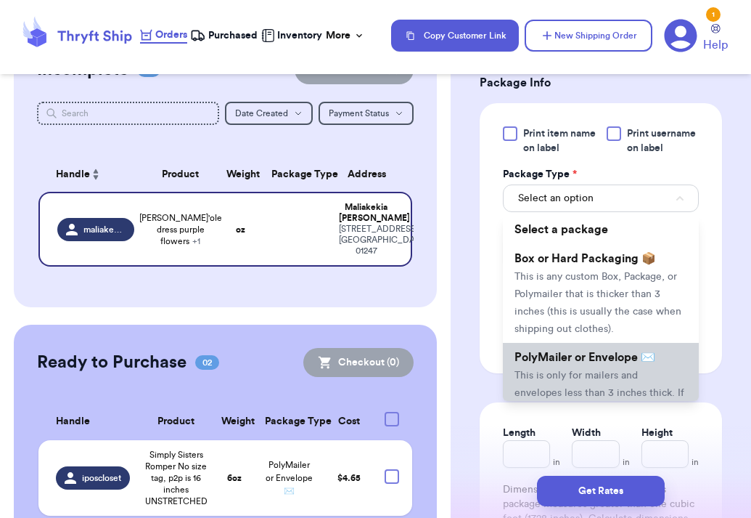
click at [599, 356] on span "PolyMailer or Envelope ✉️" at bounding box center [585, 357] width 141 height 12
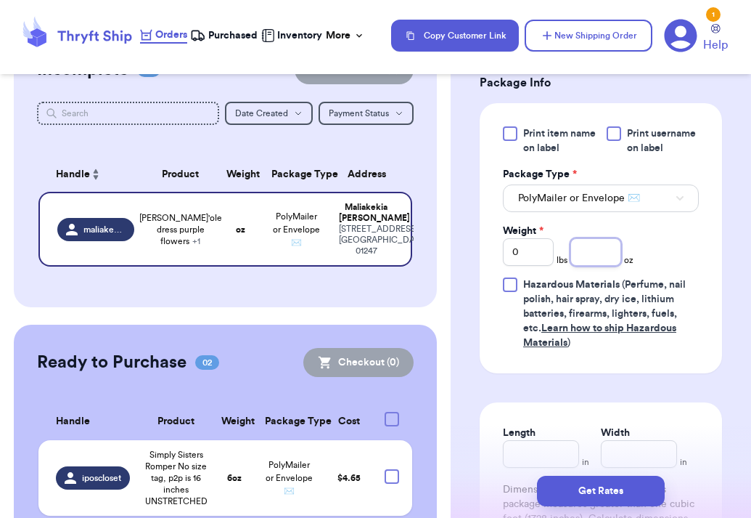
click at [597, 248] on input "number" at bounding box center [595, 252] width 51 height 28
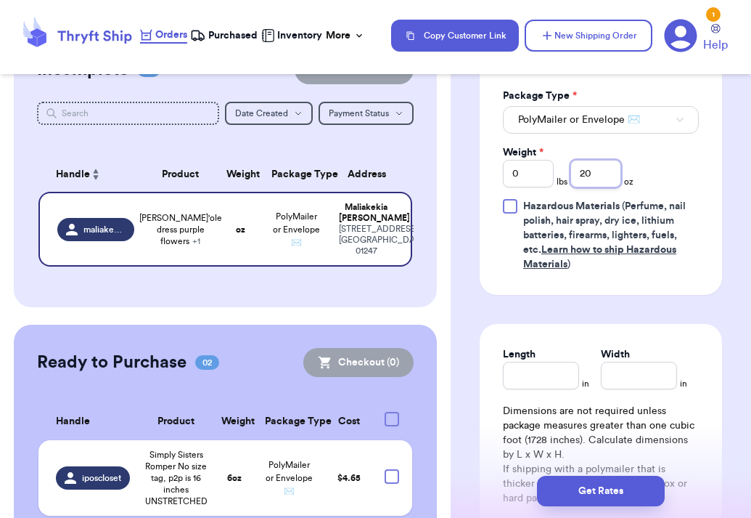
scroll to position [785, 0]
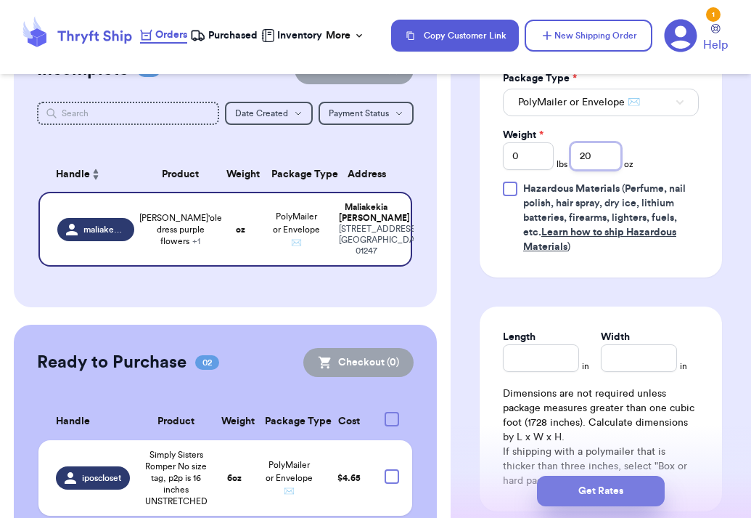
type input "20"
click at [612, 485] on button "Get Rates" at bounding box center [601, 490] width 128 height 30
type input "1"
type input "4"
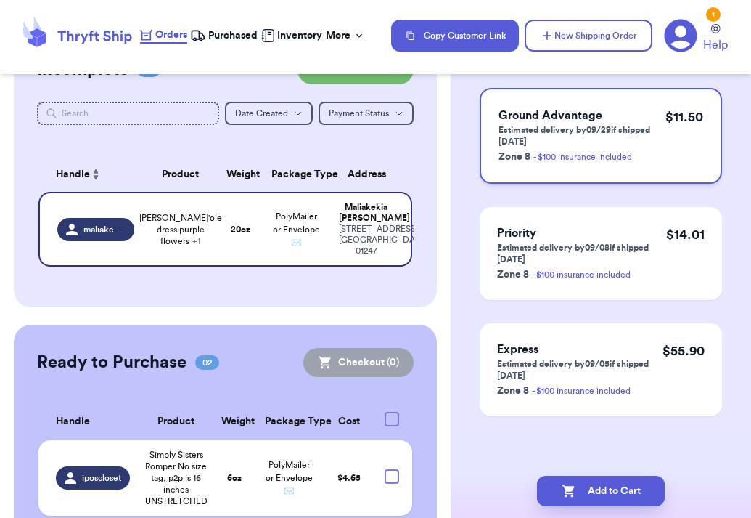
scroll to position [0, 0]
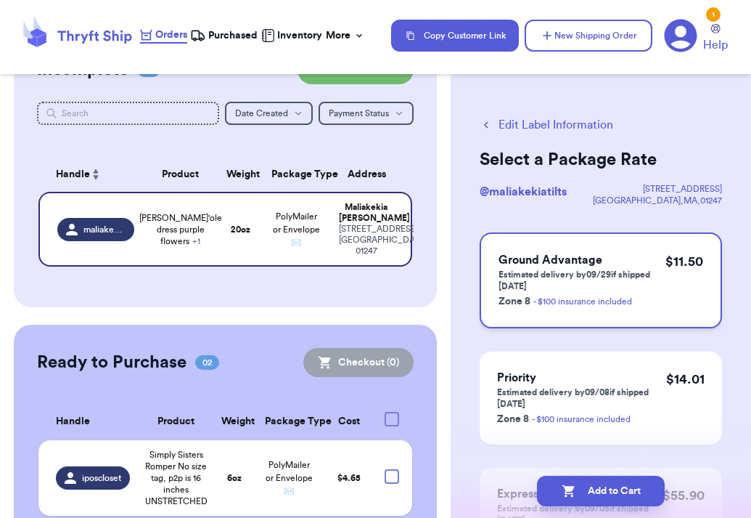
click at [544, 248] on div "Ground Advantage Estimated delivery by 09/29 if shipped [DATE] Zone 8 - $100 in…" at bounding box center [601, 280] width 242 height 96
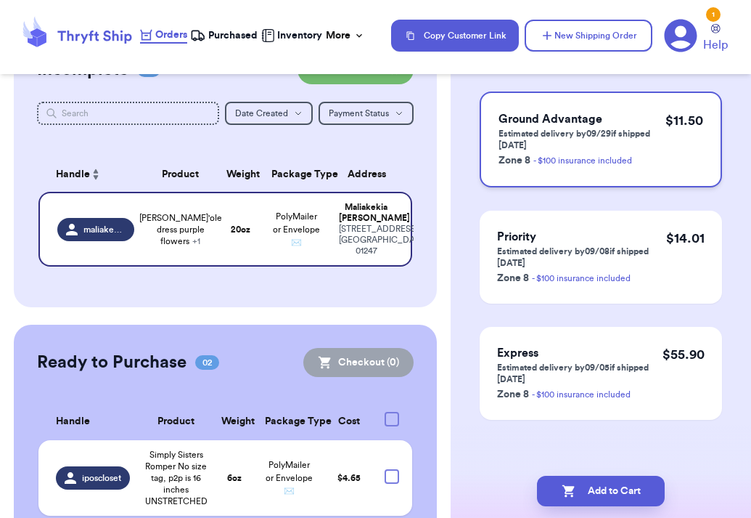
scroll to position [144, 0]
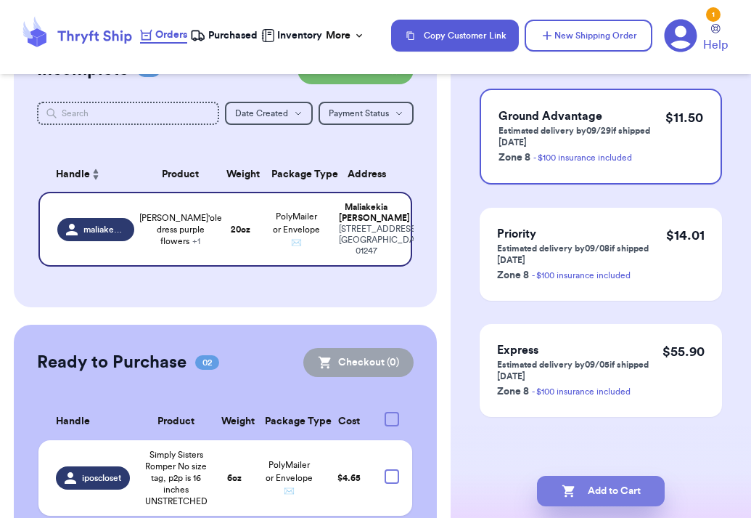
click at [569, 493] on icon "button" at bounding box center [568, 491] width 12 height 12
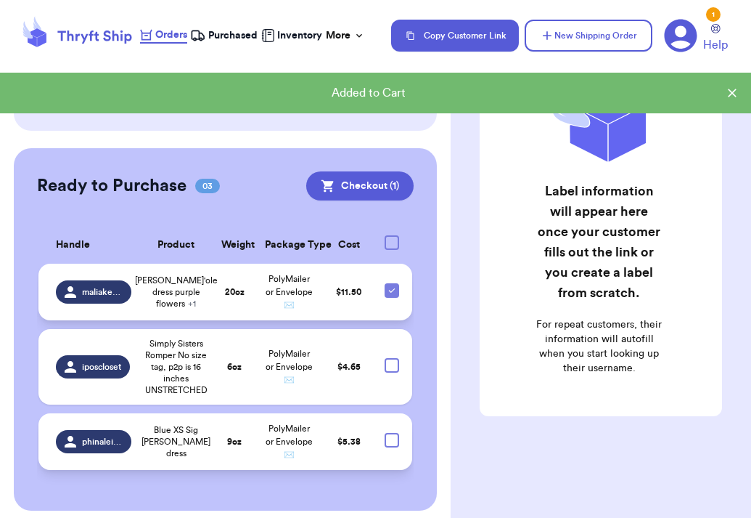
scroll to position [209, 0]
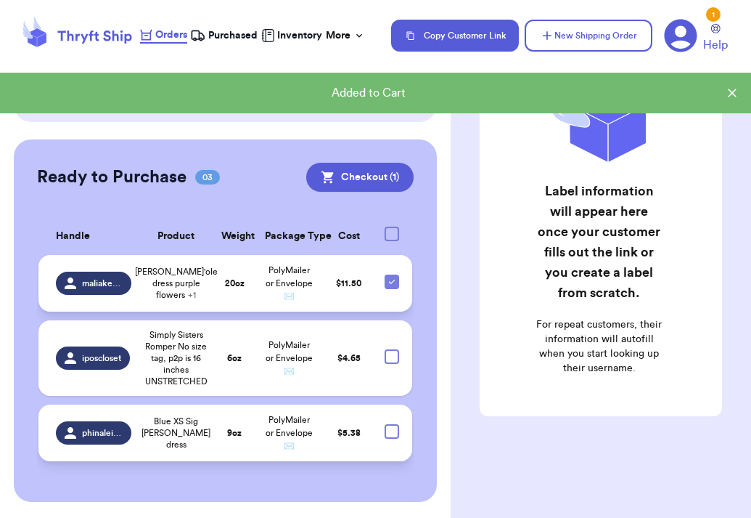
click at [393, 287] on td at bounding box center [394, 283] width 36 height 57
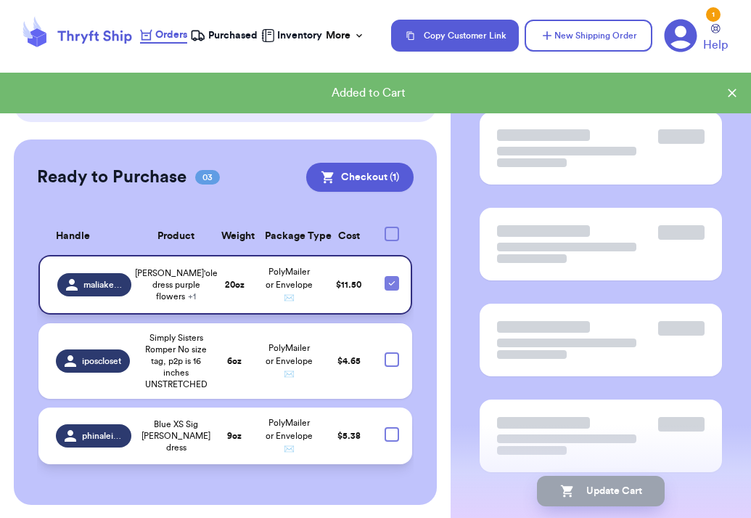
scroll to position [144, 0]
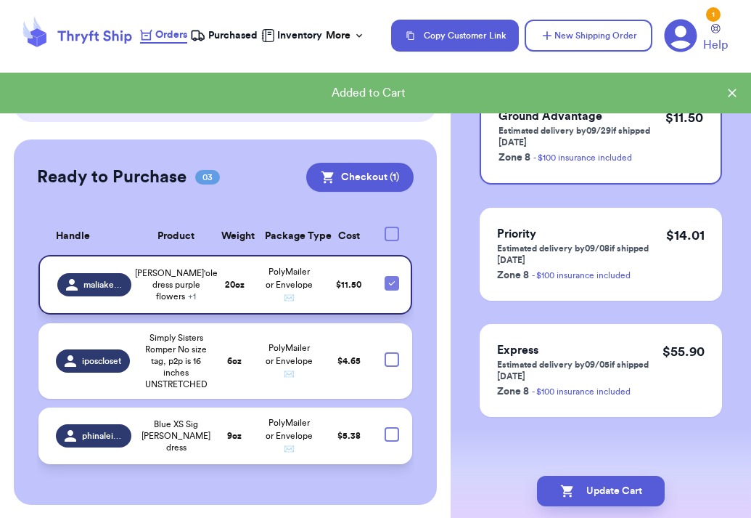
click at [392, 279] on icon at bounding box center [392, 283] width 12 height 12
click at [392, 276] on input "checkbox" at bounding box center [391, 275] width 1 height 1
checkbox input "false"
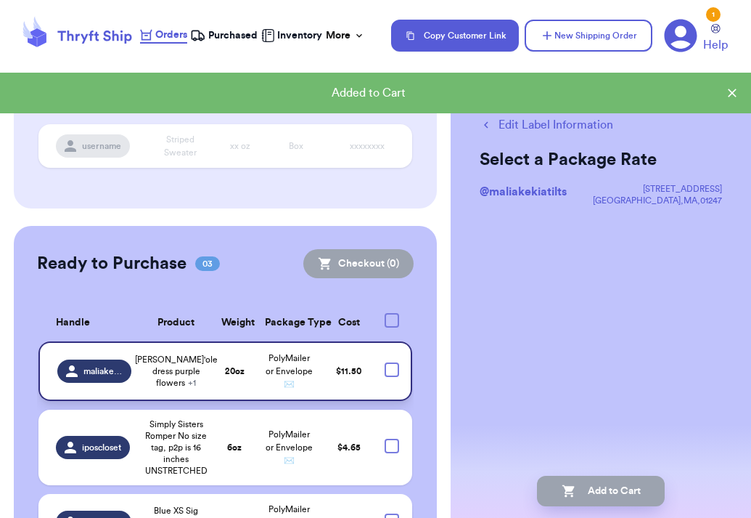
scroll to position [0, 0]
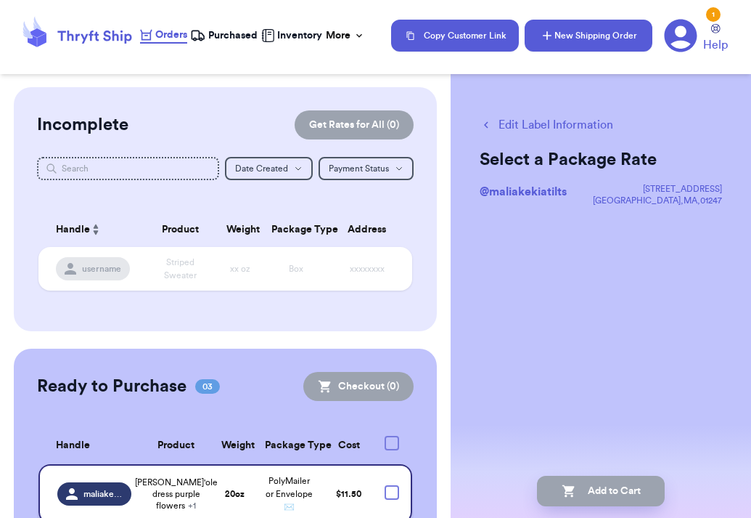
click at [569, 44] on button "New Shipping Order" at bounding box center [589, 36] width 128 height 32
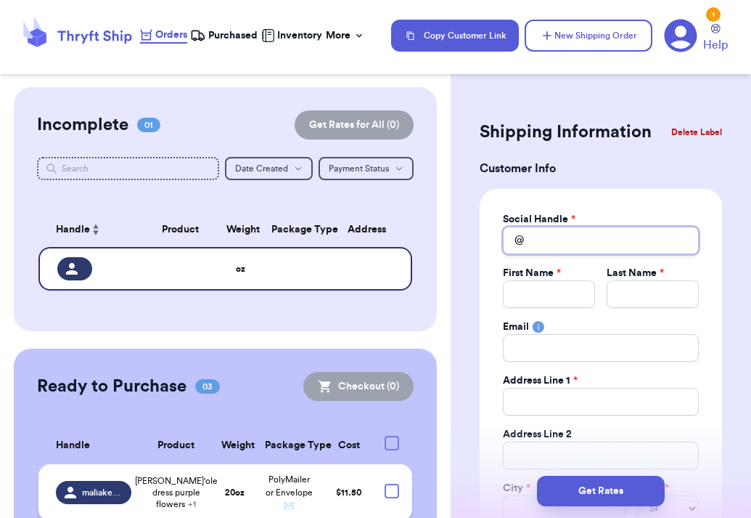
click at [557, 244] on input "Total Amount Paid" at bounding box center [601, 240] width 196 height 28
type input "l"
type input "li"
type input "lis"
type input "liss"
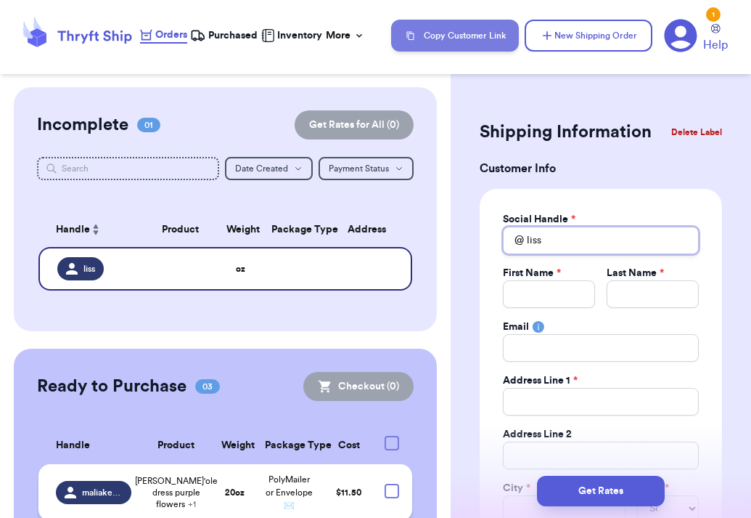
type input "lis"
type input "lish"
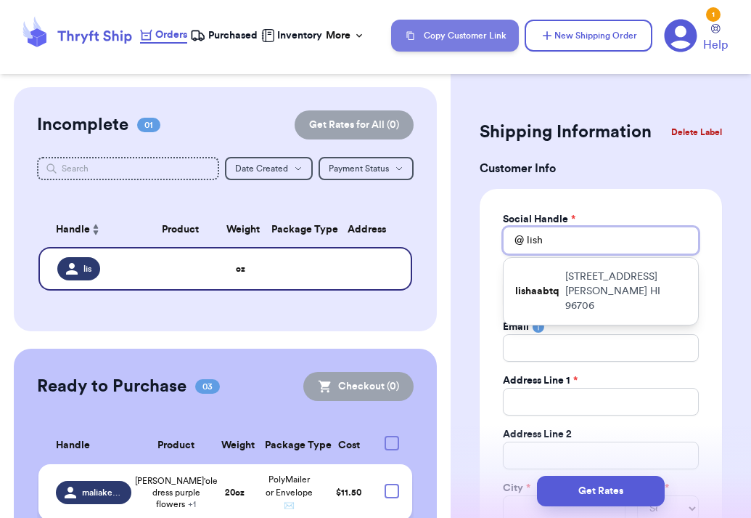
type input "[PERSON_NAME]"
type input "lishaa"
type input "lishaab"
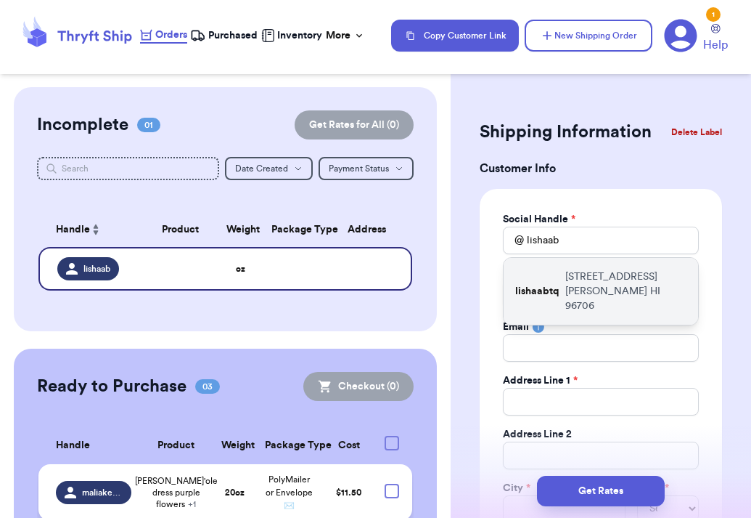
click at [565, 294] on p "[STREET_ADDRESS]" at bounding box center [625, 291] width 121 height 44
type input "lishaabtq"
type input "elisha"
type input "barbadillo"
type input "[EMAIL_ADDRESS][DOMAIN_NAME]"
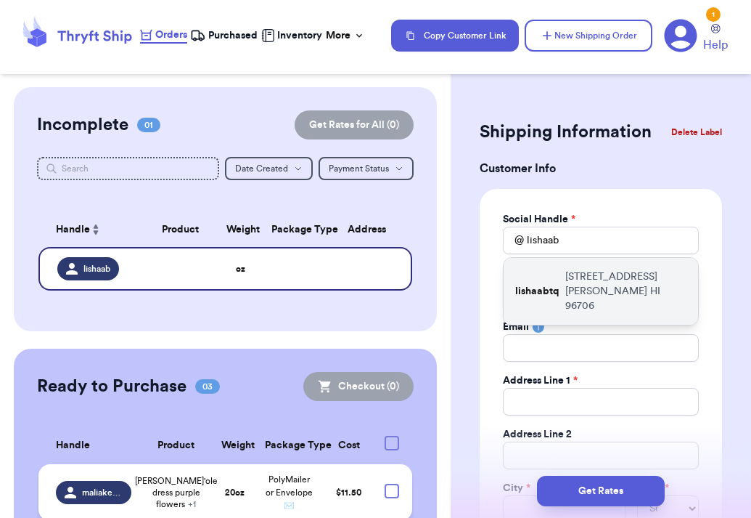
type input "[STREET_ADDRESS]"
type input "[PERSON_NAME]"
select select "HI"
type input "96706"
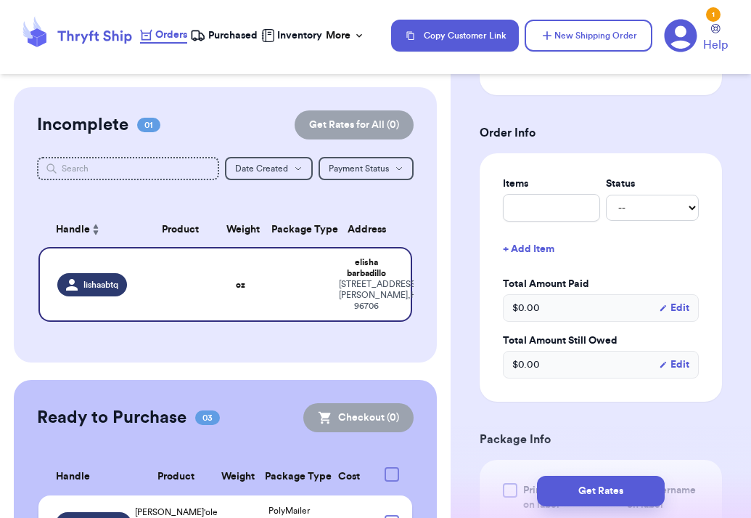
scroll to position [514, 0]
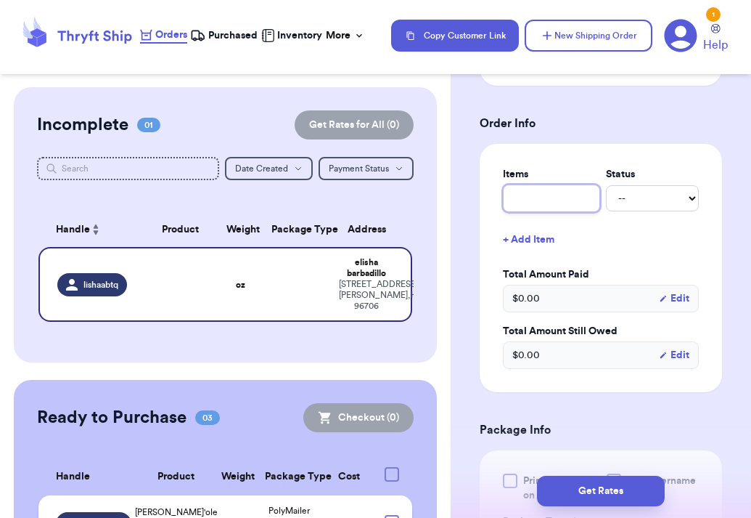
click at [556, 199] on input "text" at bounding box center [551, 198] width 97 height 28
type input "M"
type input "Ma"
type input "Man"
type input "Manu"
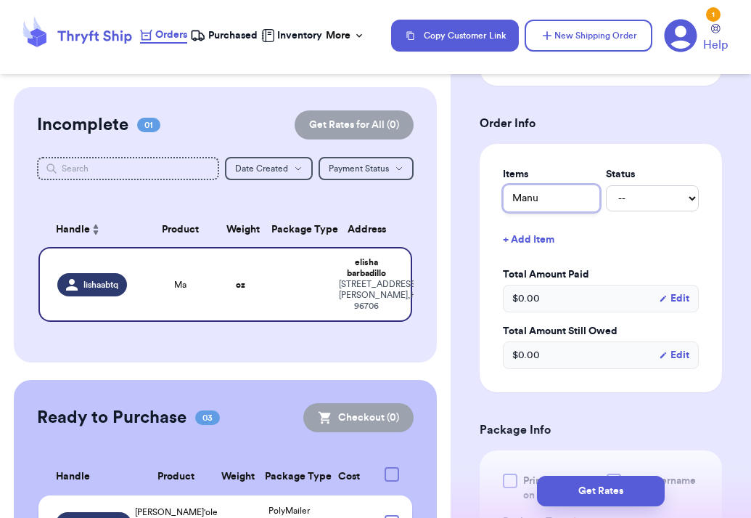
type input "Manu"
type input "[PERSON_NAME]"
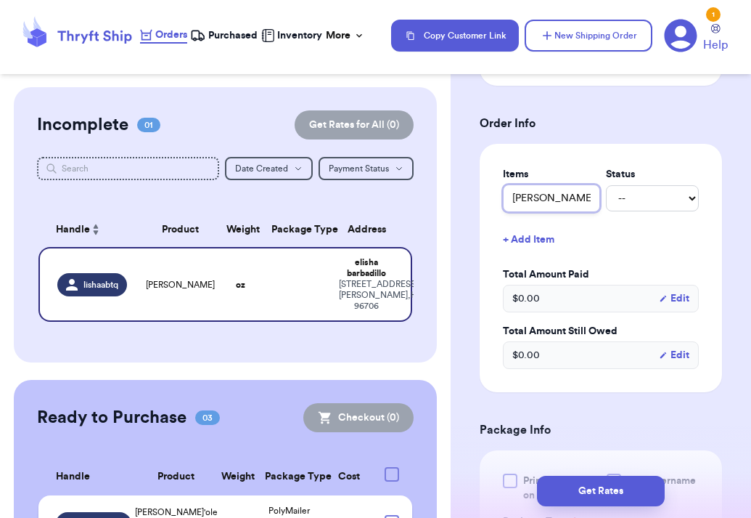
type input "[PERSON_NAME]"
type input "Manu Tank"
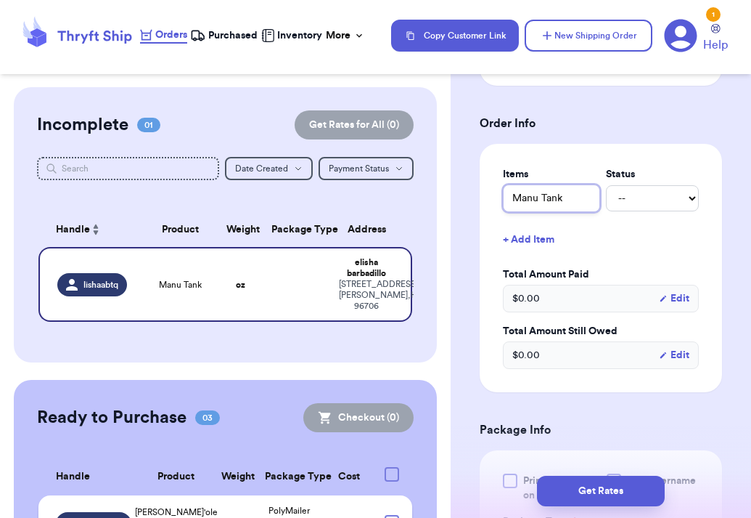
type input "[PERSON_NAME] ("
type input "[PERSON_NAME] (b"
type input "[PERSON_NAME] (br"
type input "[PERSON_NAME] (bro"
type input "[PERSON_NAME] (brow"
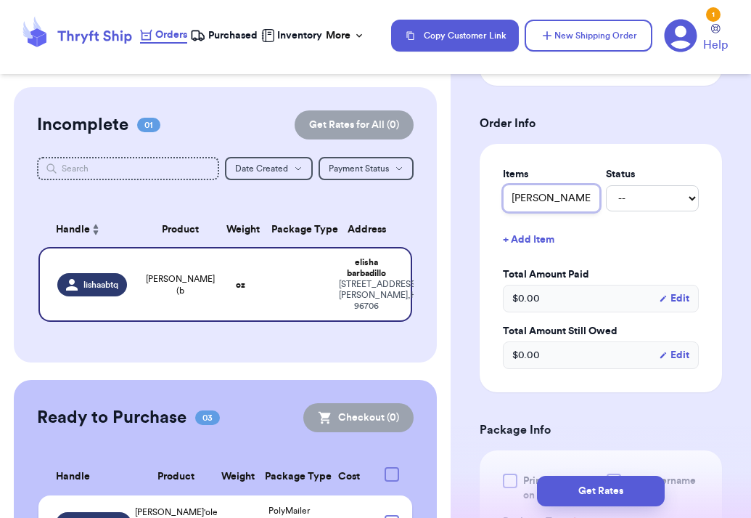
type input "[PERSON_NAME] (brown"
type input "[PERSON_NAME] (brow"
type input "[PERSON_NAME] (brown"
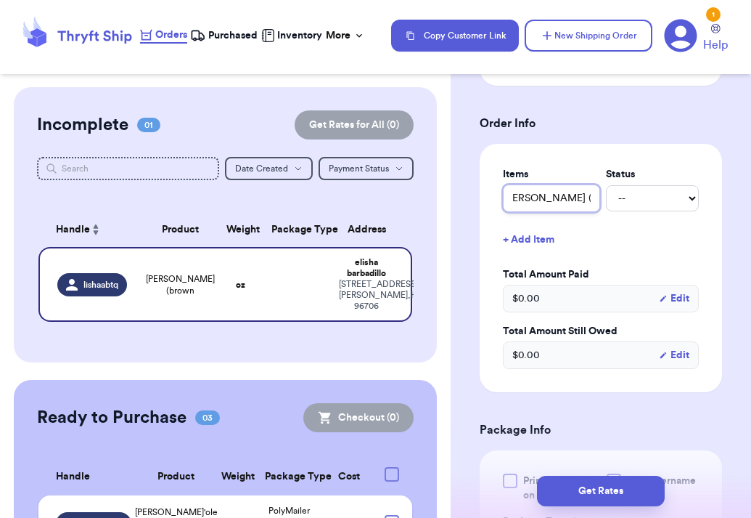
type input "Manu Tank (brown &"
type input "Manu Tank ([PERSON_NAME] & e"
type input "Manu Tank (brown & eh"
type input "Manu Tank ([PERSON_NAME] & ehi"
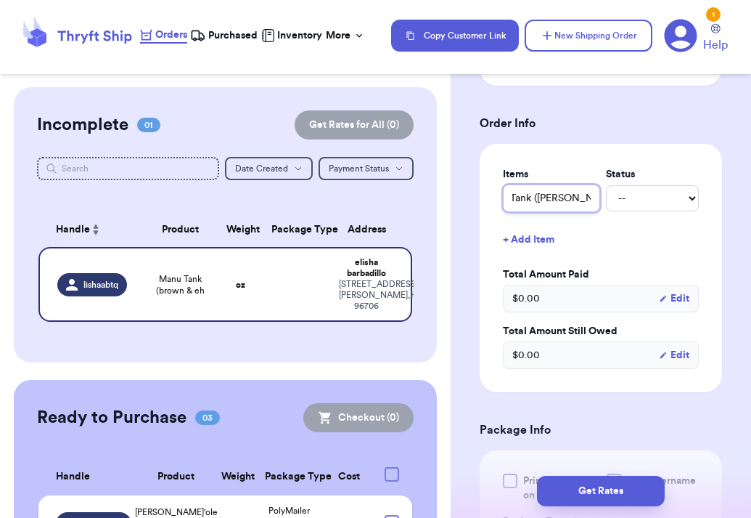
type input "Manu Tank (brown & eh"
type input "Manu Tank ([PERSON_NAME] & e"
type input "Manu Tank (brown &"
type input "Manu Tank ([PERSON_NAME] & w"
type input "Manu Tank ([PERSON_NAME] & wh"
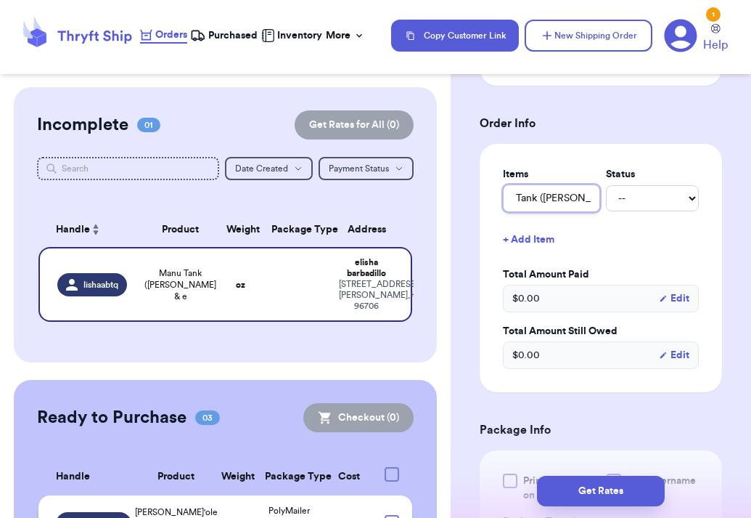
type input "[PERSON_NAME] ([PERSON_NAME] & whi"
type input "Manu Tank ([PERSON_NAME] & [PERSON_NAME]"
type input "Manu Tank (brown & white"
type input "Manu Tank (brown & white)"
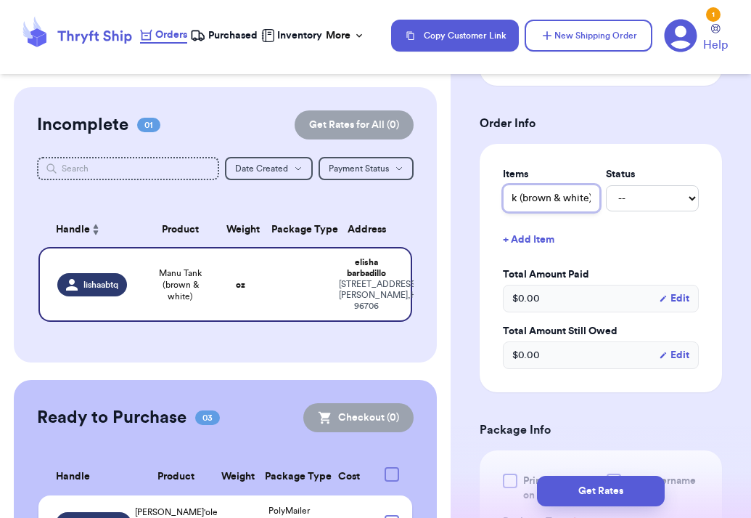
type input "Manu Tank (brown & white)"
click at [517, 234] on button "+ Add Item" at bounding box center [601, 240] width 208 height 32
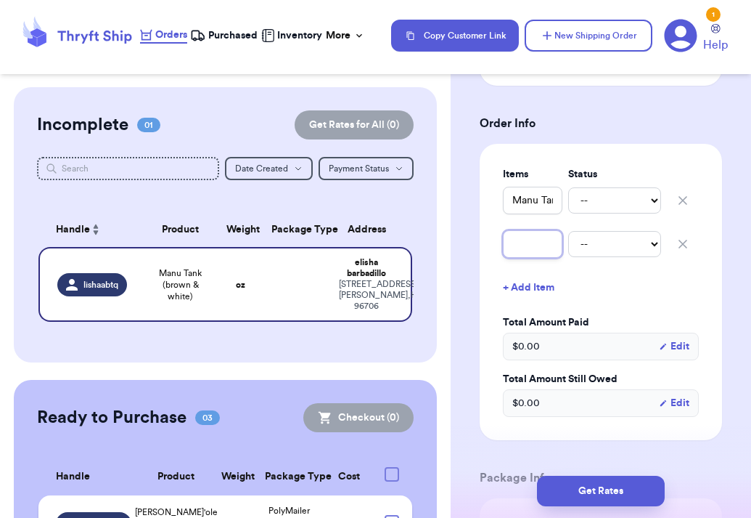
click at [529, 247] on input "text" at bounding box center [533, 244] width 60 height 28
type input "M"
type input "Ma"
type input "Man"
type input "Manu"
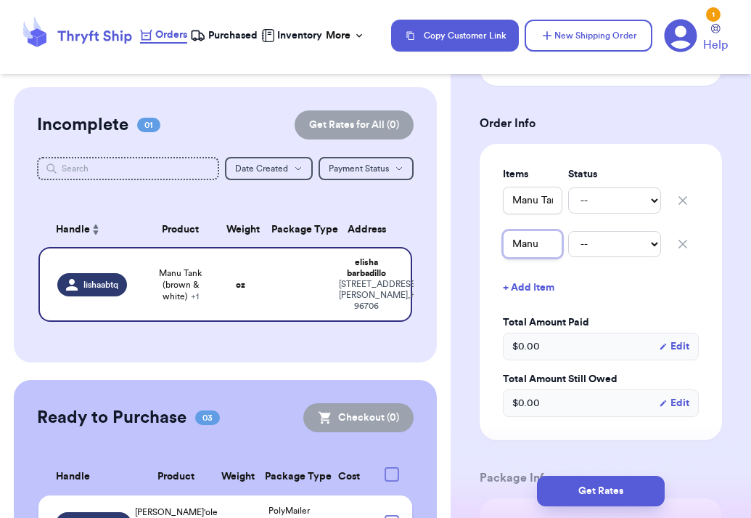
type input "Manu"
type input "[PERSON_NAME]"
type input "Manu tT"
type input "Manu tTo"
type input "Manu tTop"
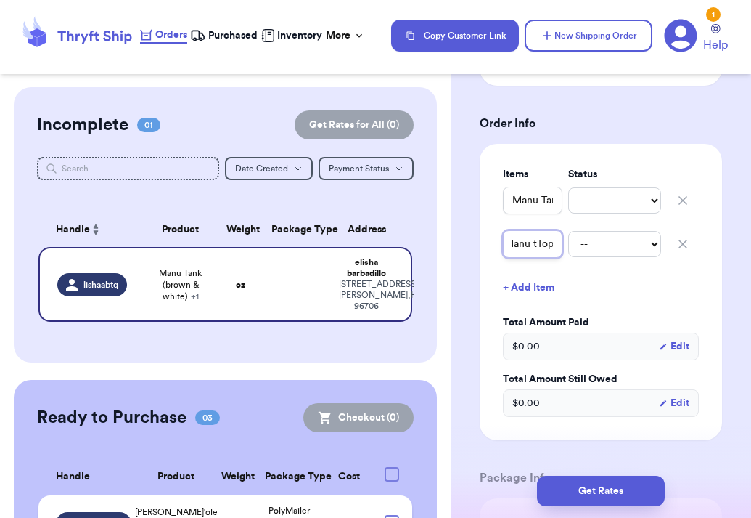
type input "Manu tTop"
type input "Manu tTo"
type input "Manu tT"
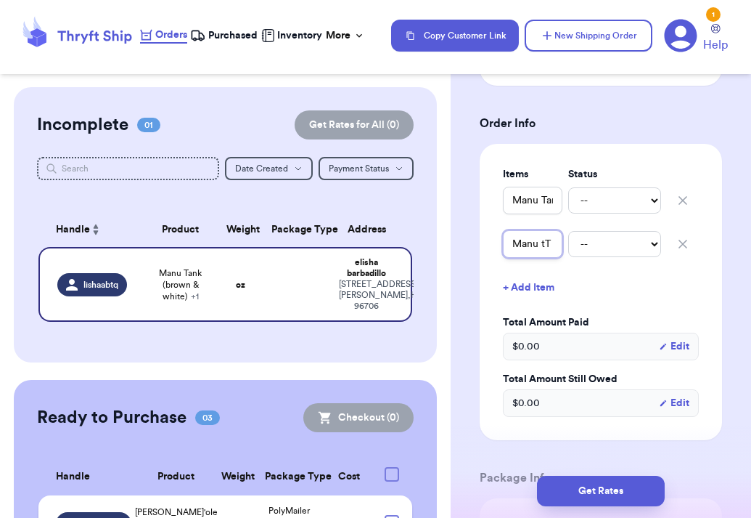
scroll to position [0, 0]
type input "[PERSON_NAME]"
type input "Manu"
type input "[PERSON_NAME]"
type input "Manu To"
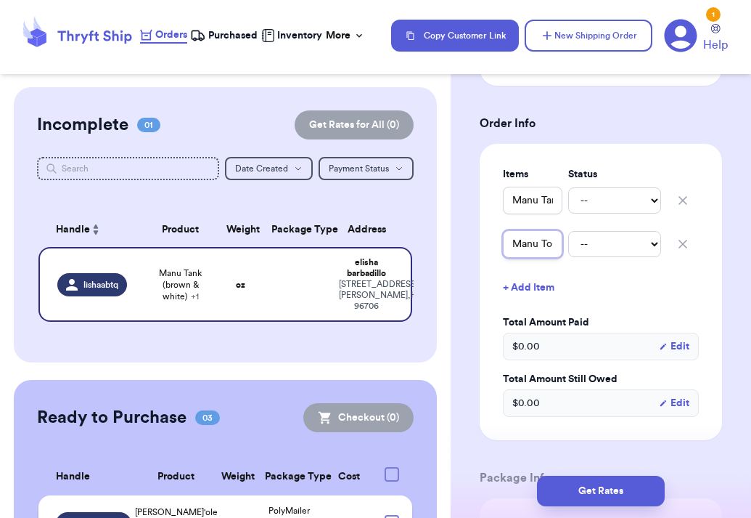
type input "Manu Top"
type input "Manu Top ("
type input "Manu Top (u"
type input "Manu Top (ul"
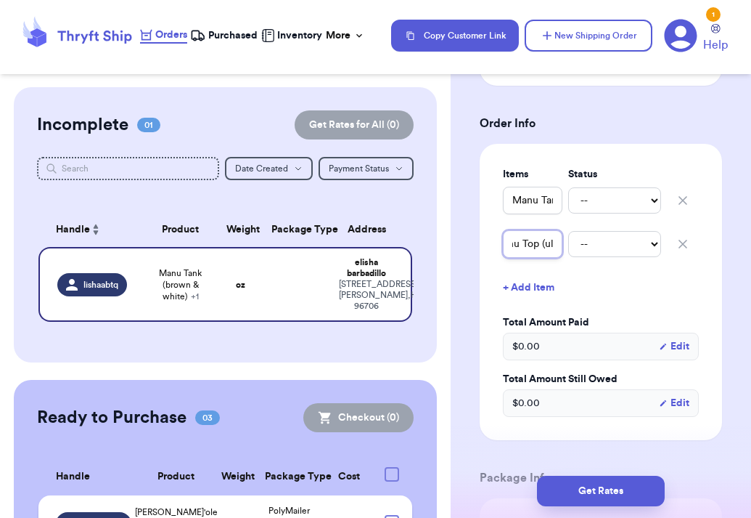
type input "Manu Top (ulu"
type input "Manu Top (ulu)"
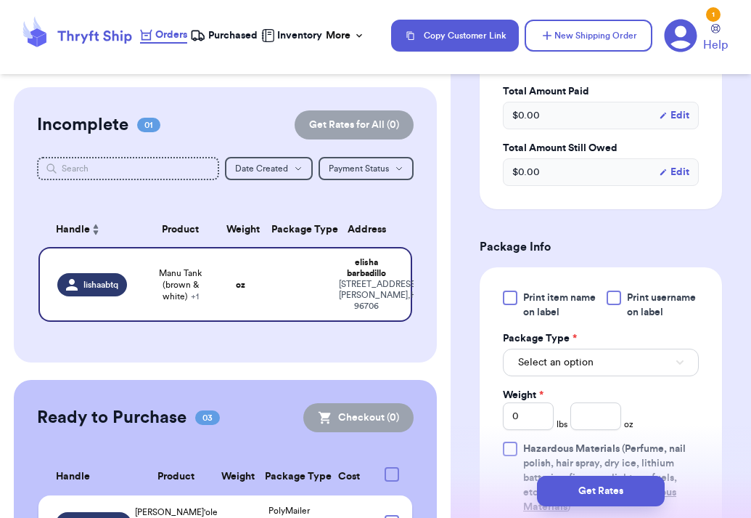
scroll to position [771, 0]
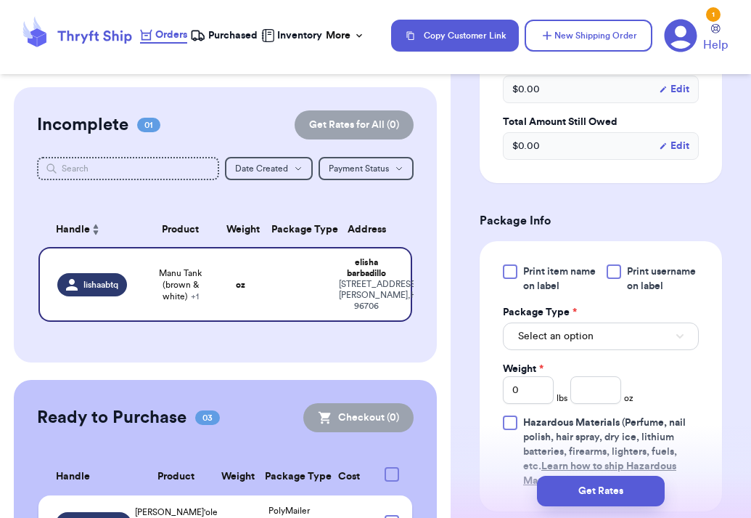
type input "Manu Top (ulu)"
click at [596, 345] on button "Select an option" at bounding box center [601, 336] width 196 height 28
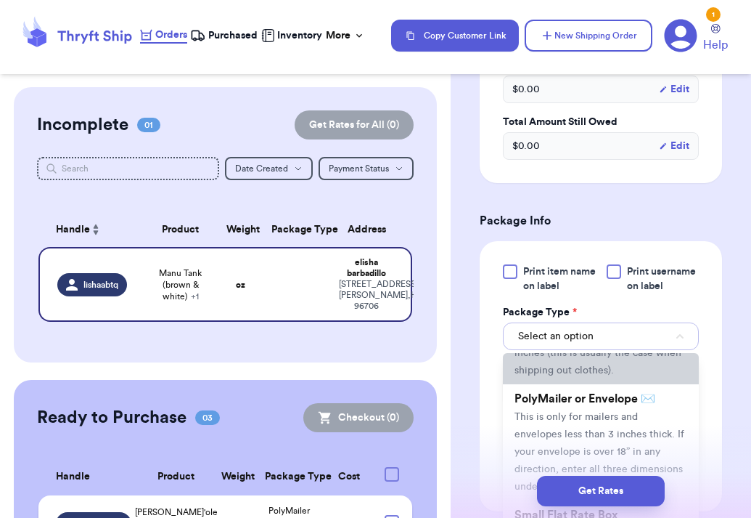
scroll to position [102, 0]
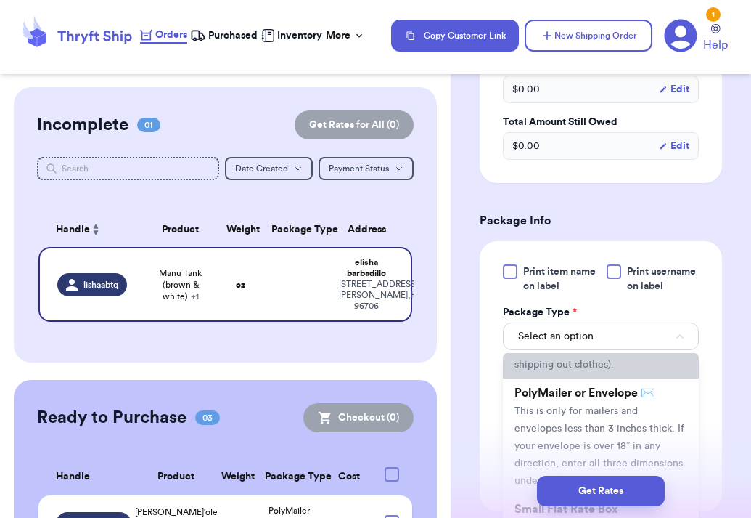
click at [600, 423] on span "This is only for mailers and envelopes less than 3 inches thick. If your envelo…" at bounding box center [600, 446] width 170 height 80
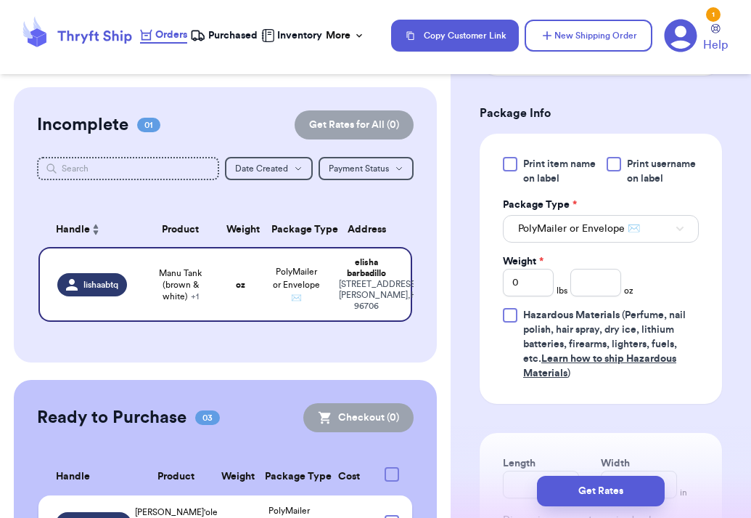
scroll to position [880, 0]
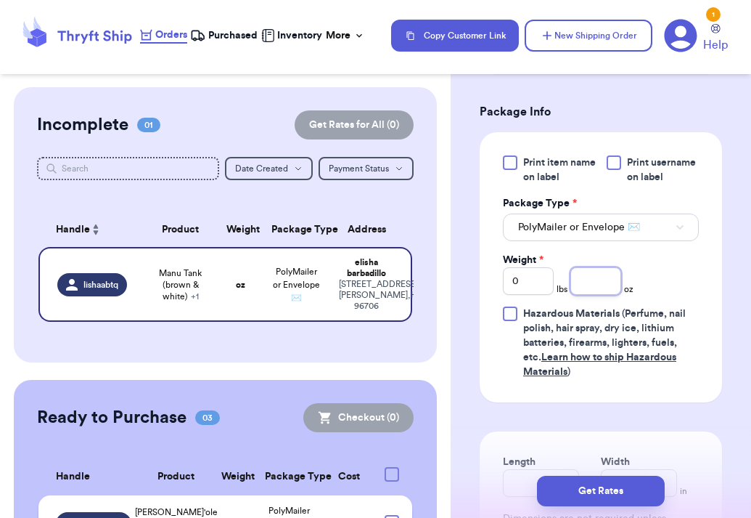
click at [591, 285] on input "number" at bounding box center [595, 281] width 51 height 28
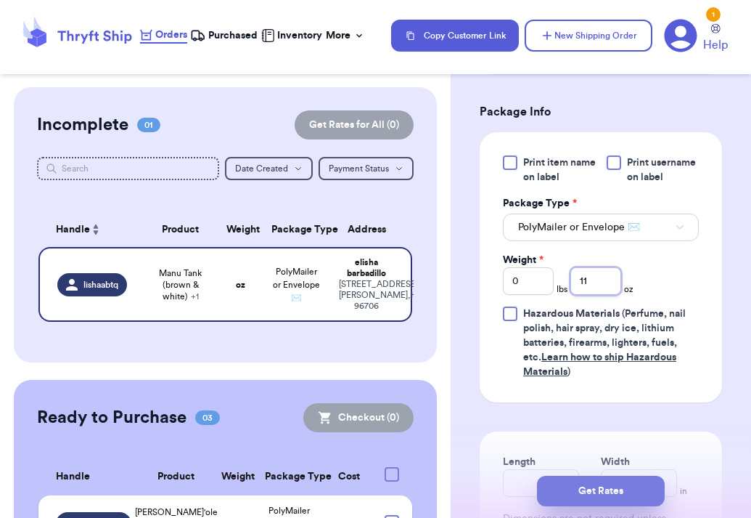
type input "11"
click at [600, 494] on button "Get Rates" at bounding box center [601, 490] width 128 height 30
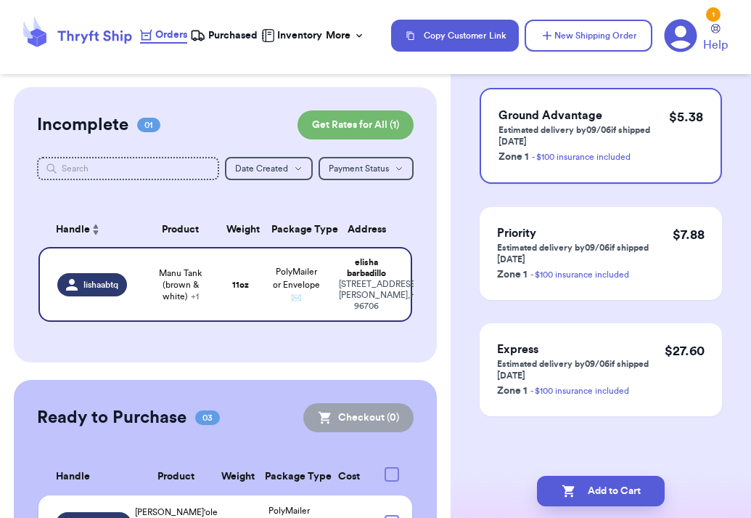
scroll to position [0, 0]
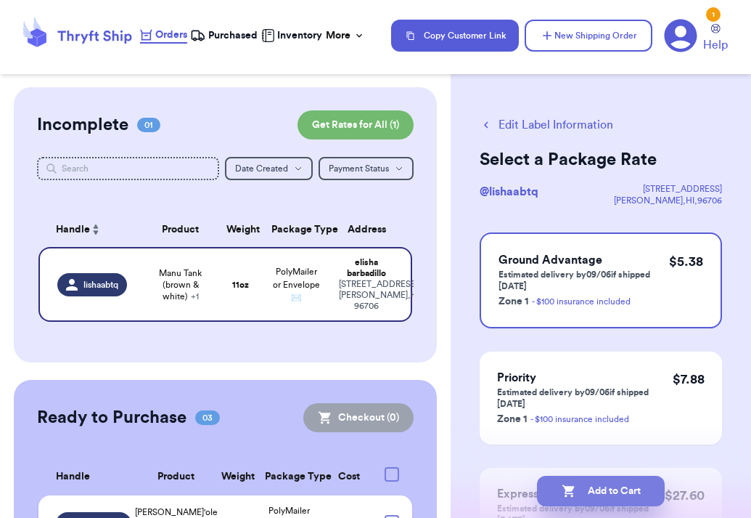
click at [584, 490] on button "Add to Cart" at bounding box center [601, 490] width 128 height 30
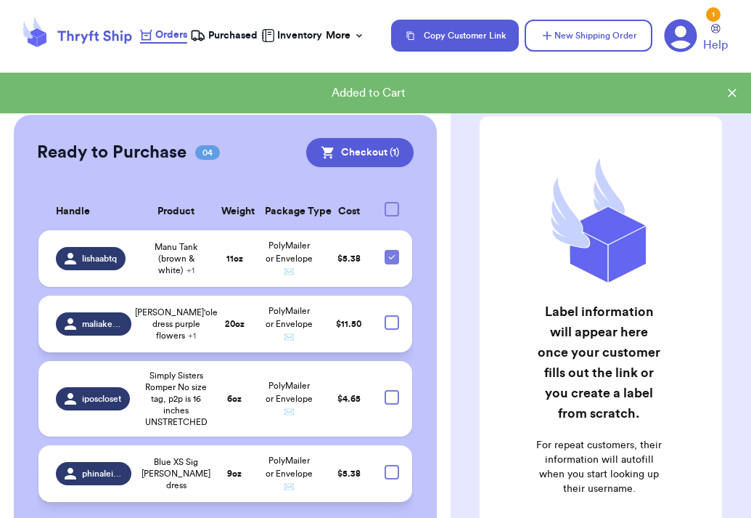
scroll to position [274, 0]
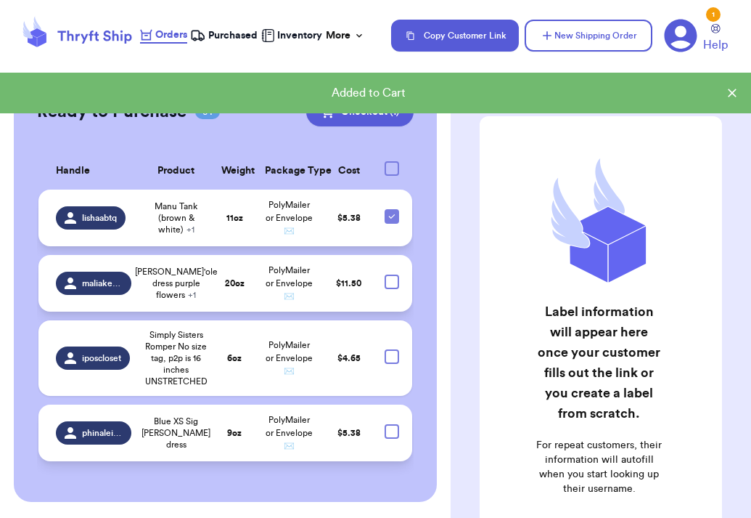
click at [393, 211] on icon at bounding box center [392, 216] width 12 height 12
click at [392, 209] on input "checkbox" at bounding box center [391, 208] width 1 height 1
checkbox input "false"
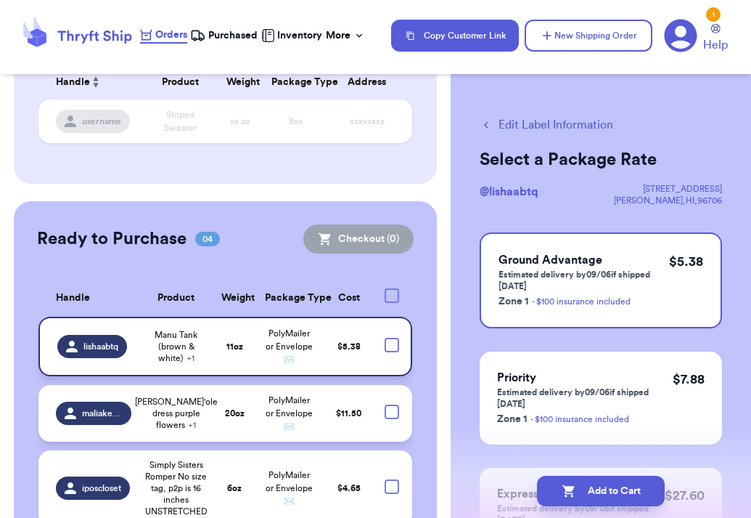
scroll to position [150, 0]
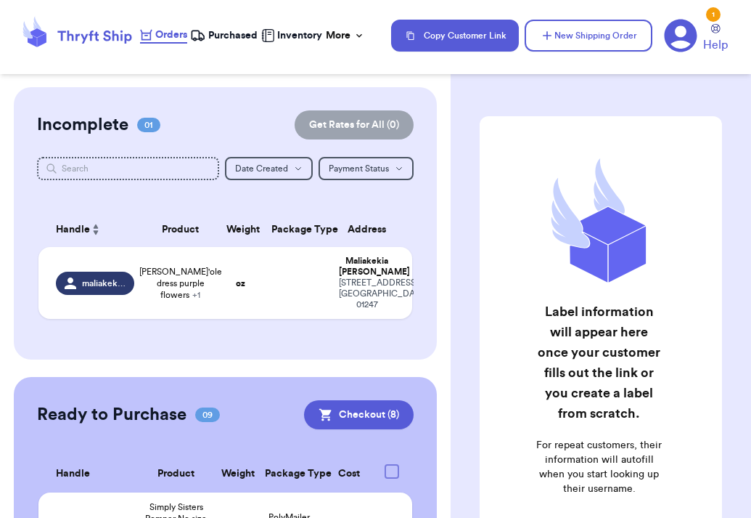
click at [238, 35] on span "Purchased" at bounding box center [232, 35] width 49 height 15
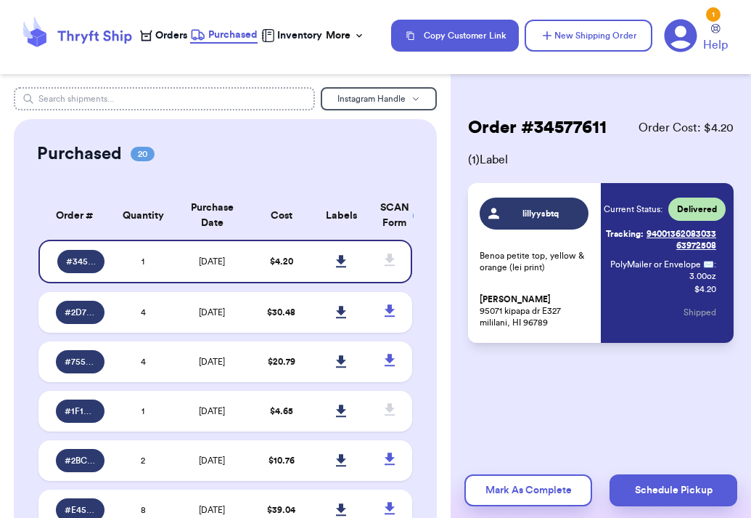
click at [213, 102] on input "text" at bounding box center [165, 98] width 302 height 23
type input "l"
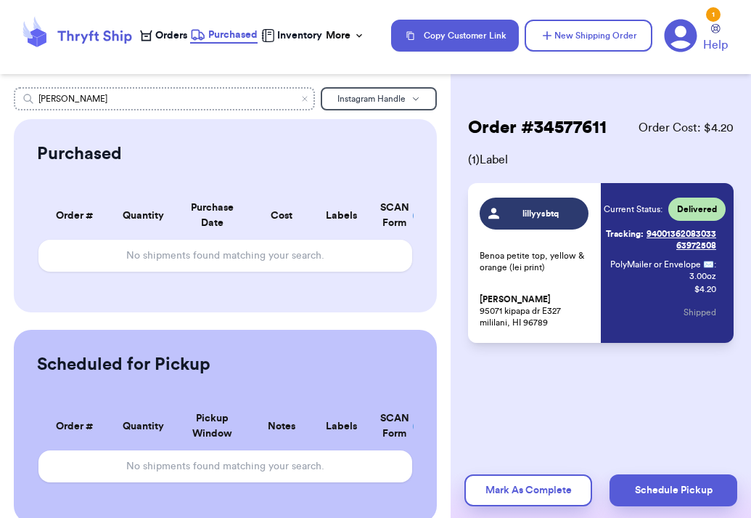
click at [170, 100] on input "barba" at bounding box center [165, 98] width 302 height 23
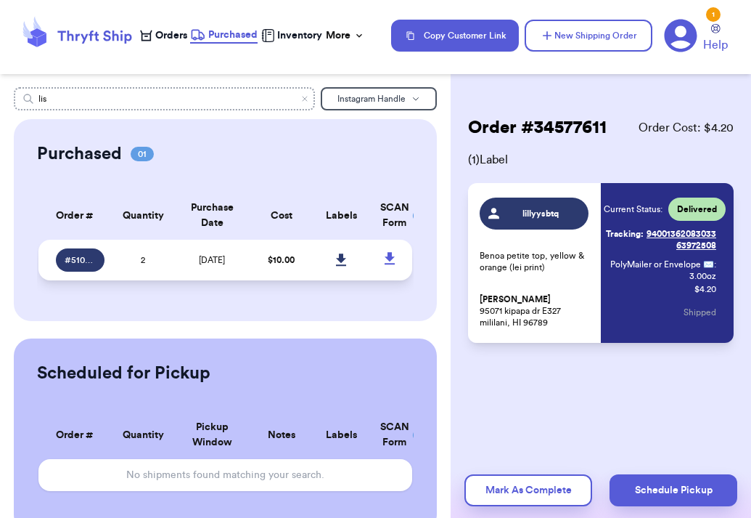
type input "lis"
click at [155, 271] on td "2" at bounding box center [143, 260] width 60 height 41
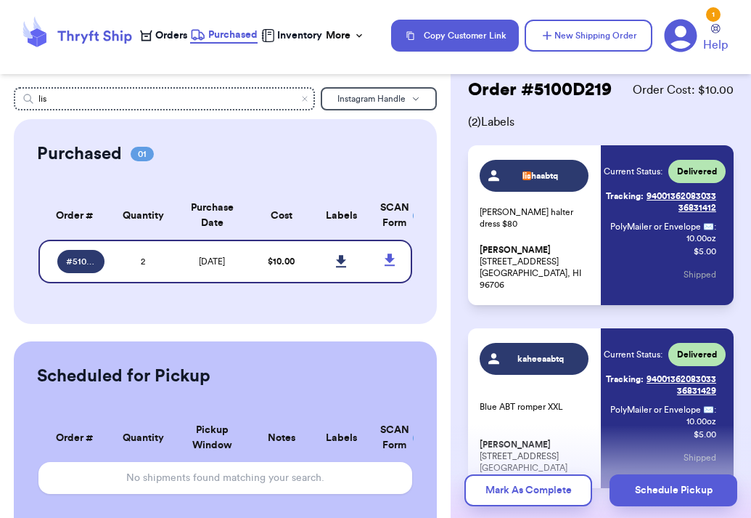
scroll to position [38, 0]
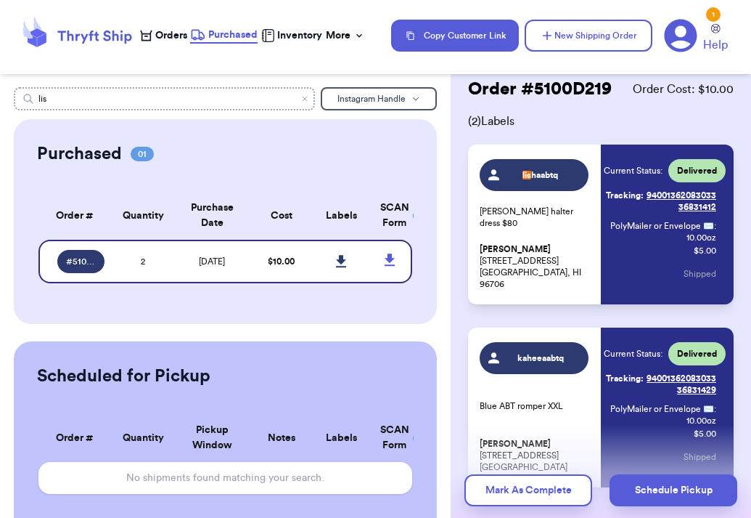
click at [125, 91] on input "lis" at bounding box center [165, 98] width 302 height 23
click at [120, 99] on input "lis" at bounding box center [165, 98] width 302 height 23
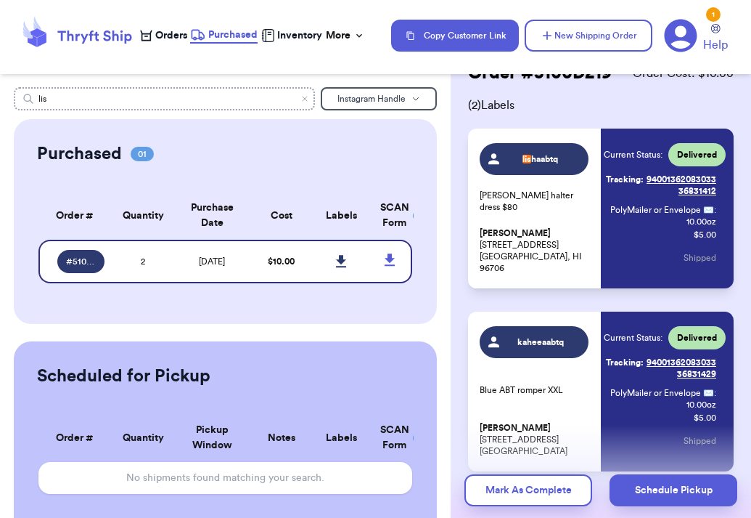
scroll to position [48, 0]
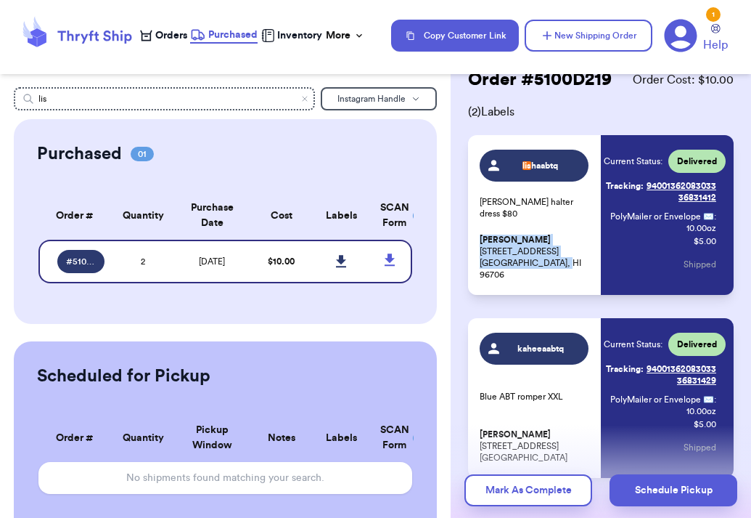
drag, startPoint x: 476, startPoint y: 250, endPoint x: 572, endPoint y: 272, distance: 98.3
click at [572, 272] on div "lis haabtq manu brown halter dress $80 elisha barbadillo 6452b 102nd street ewa…" at bounding box center [601, 215] width 266 height 160
click at [232, 38] on span "Purchased" at bounding box center [232, 35] width 49 height 15
click at [87, 44] on icon at bounding box center [77, 35] width 116 height 39
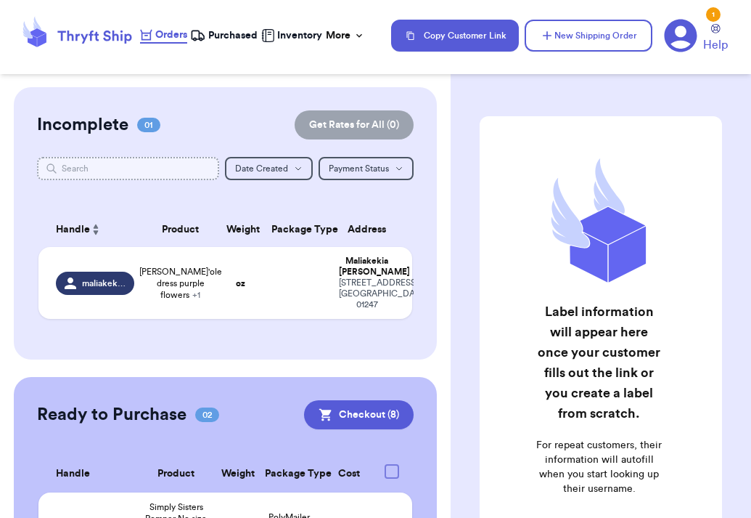
click at [136, 168] on input "text" at bounding box center [128, 168] width 183 height 23
click at [219, 38] on span "Purchased" at bounding box center [232, 35] width 49 height 15
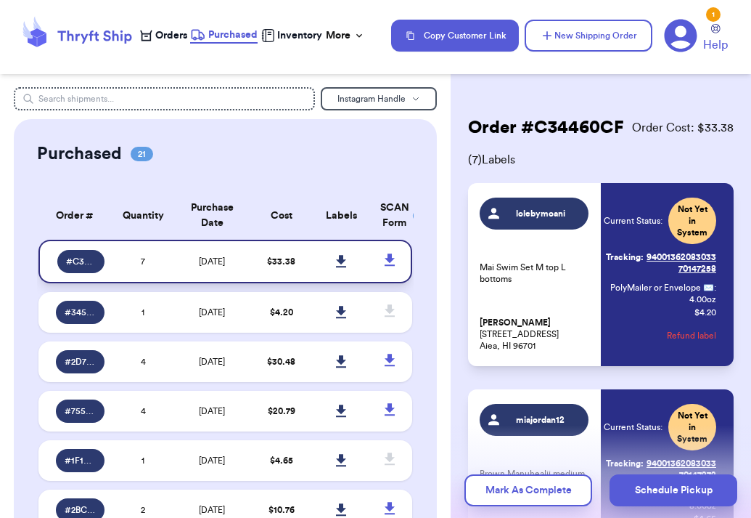
click at [340, 264] on icon at bounding box center [341, 261] width 11 height 13
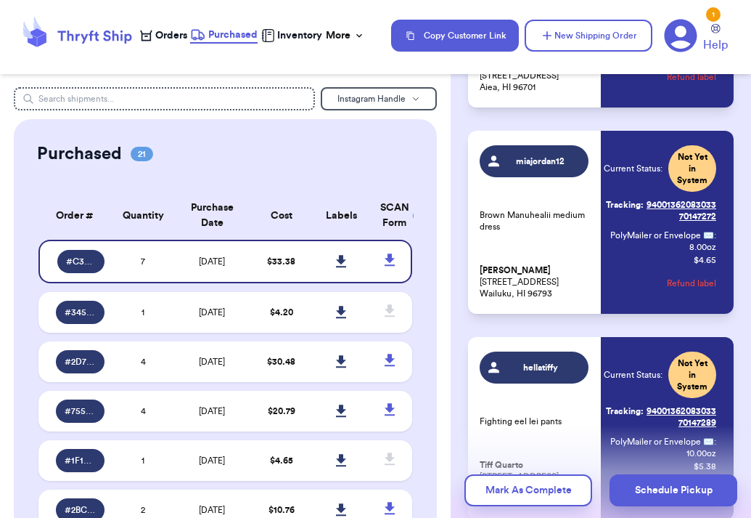
scroll to position [255, 0]
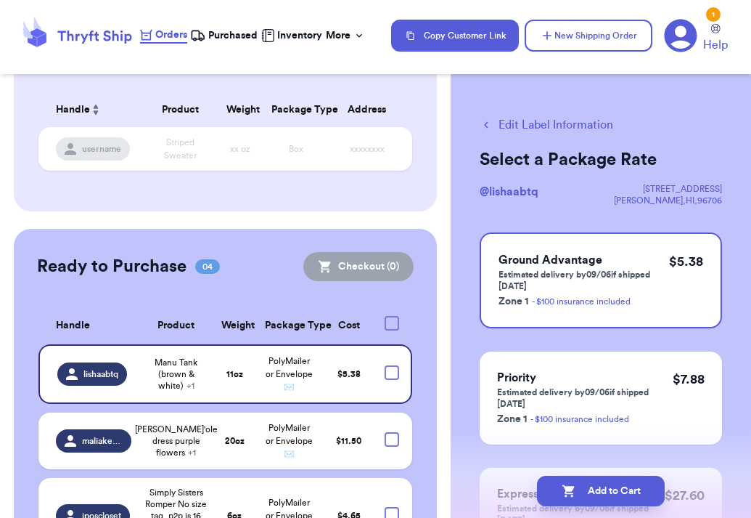
scroll to position [277, 0]
